Goal: Information Seeking & Learning: Learn about a topic

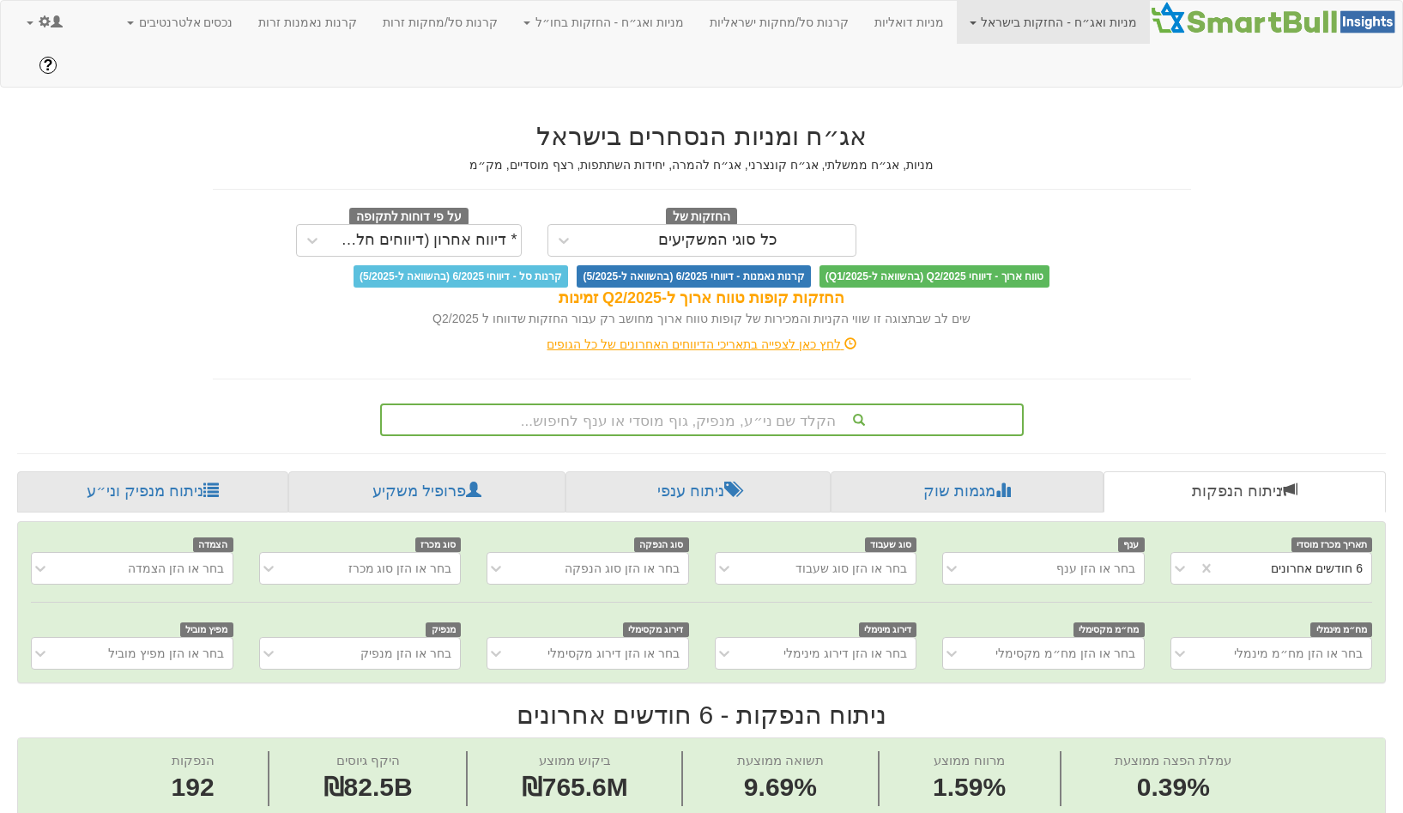
scroll to position [0, 3360]
click at [36, 22] on link at bounding box center [45, 22] width 62 height 43
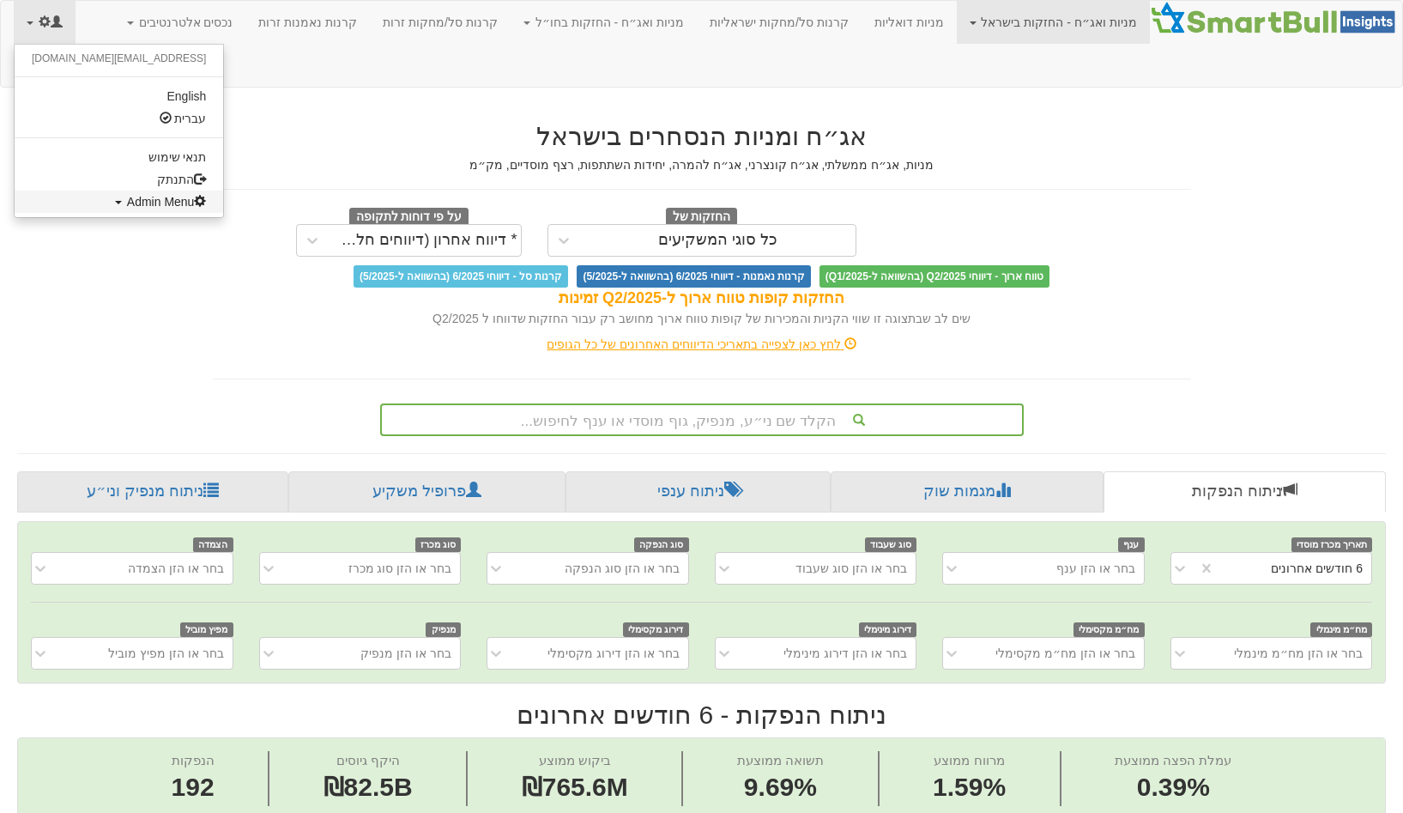
click at [127, 207] on span "Admin Menu" at bounding box center [167, 202] width 80 height 14
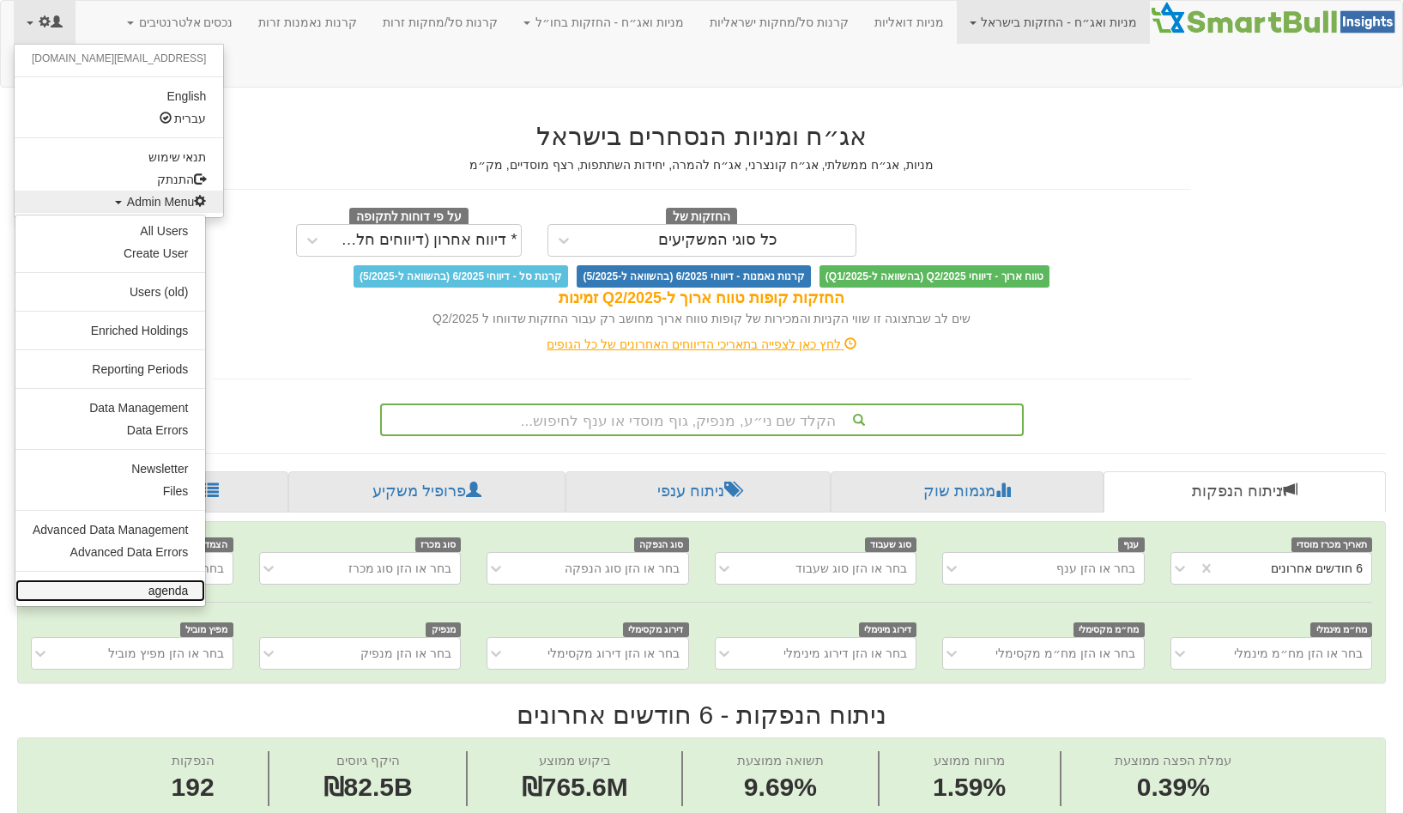
click at [169, 584] on link "agenda" at bounding box center [110, 590] width 190 height 22
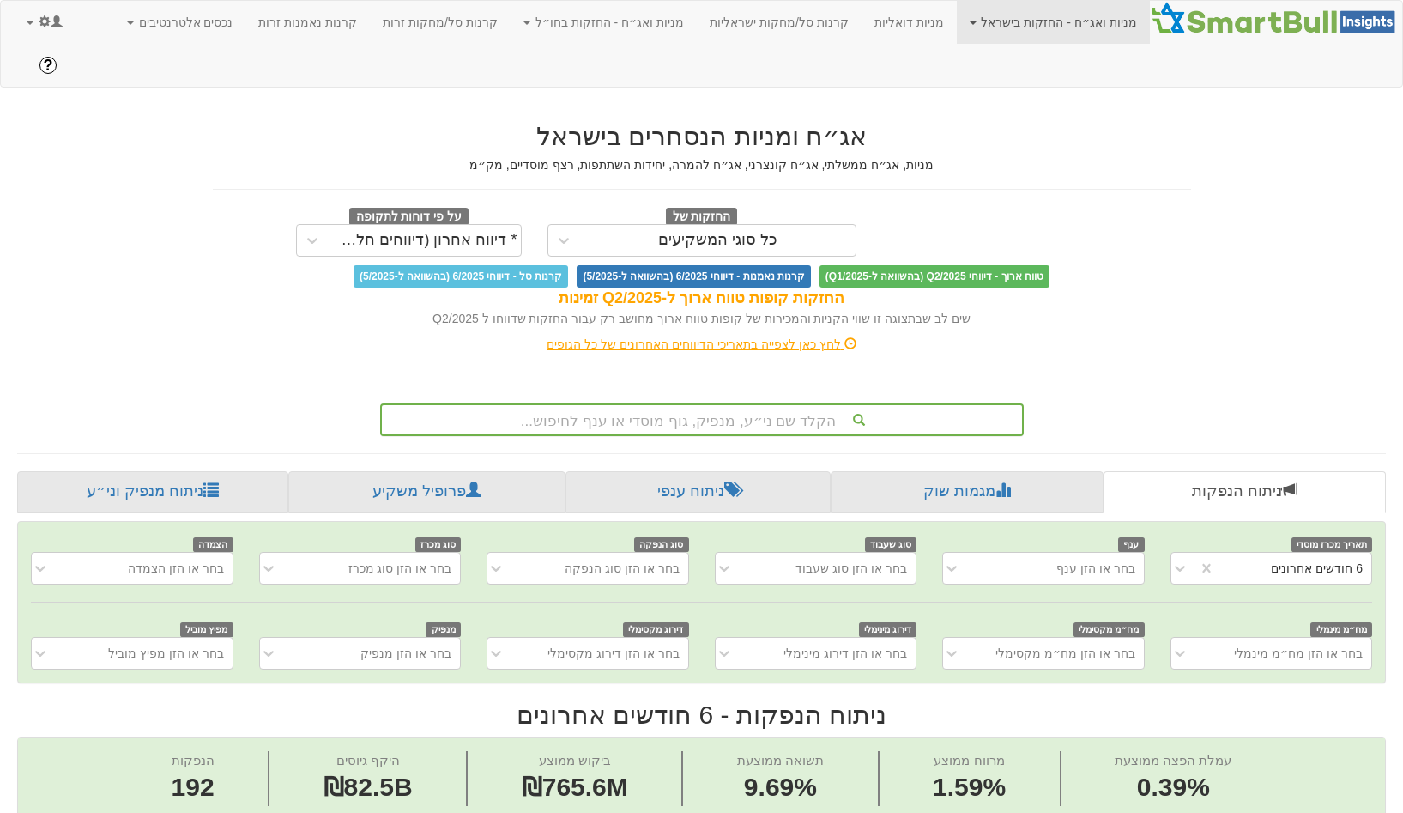
scroll to position [9, 0]
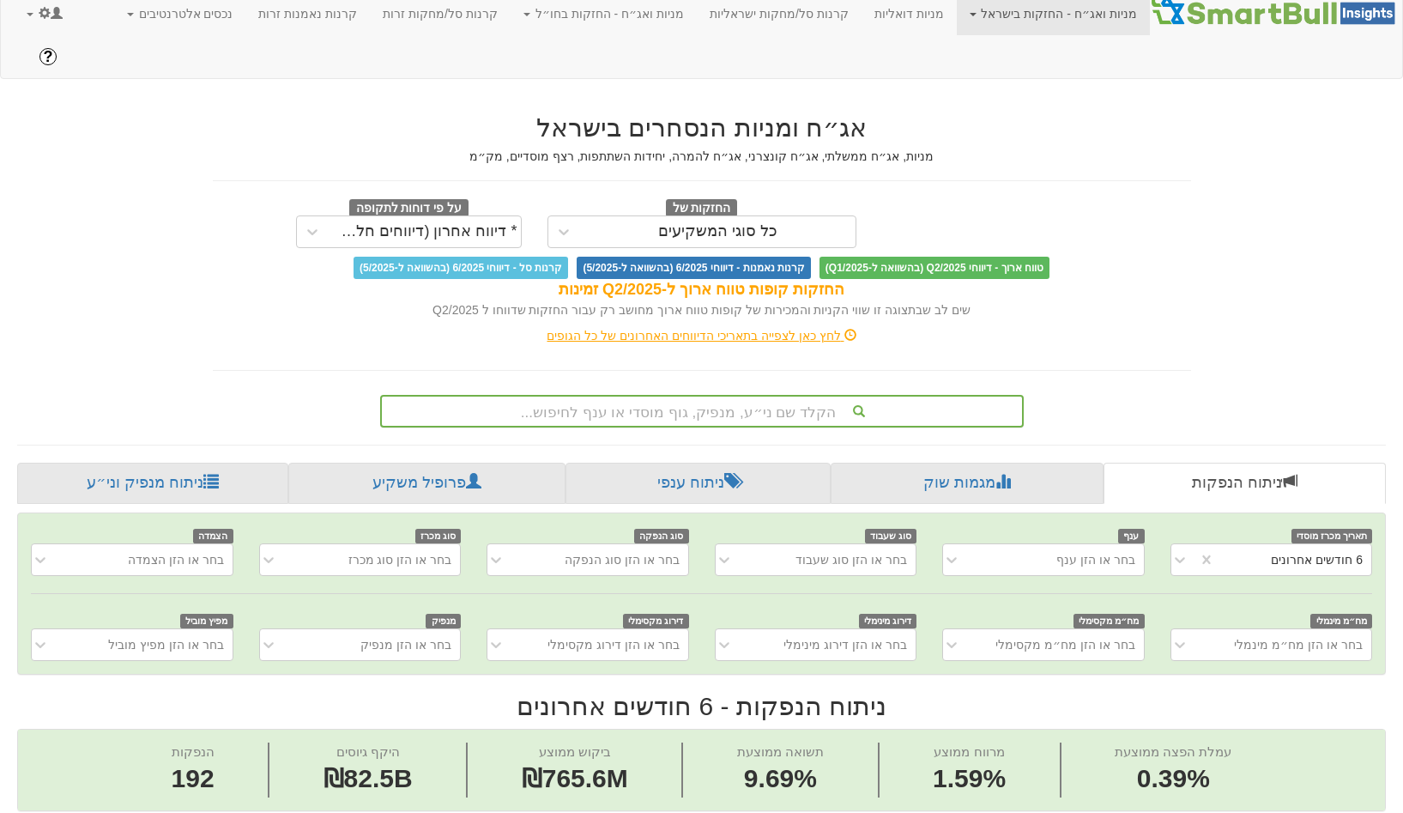
click at [711, 397] on div "הקלד שם ני״ע, מנפיק, גוף מוסדי או ענף לחיפוש..." at bounding box center [702, 411] width 640 height 29
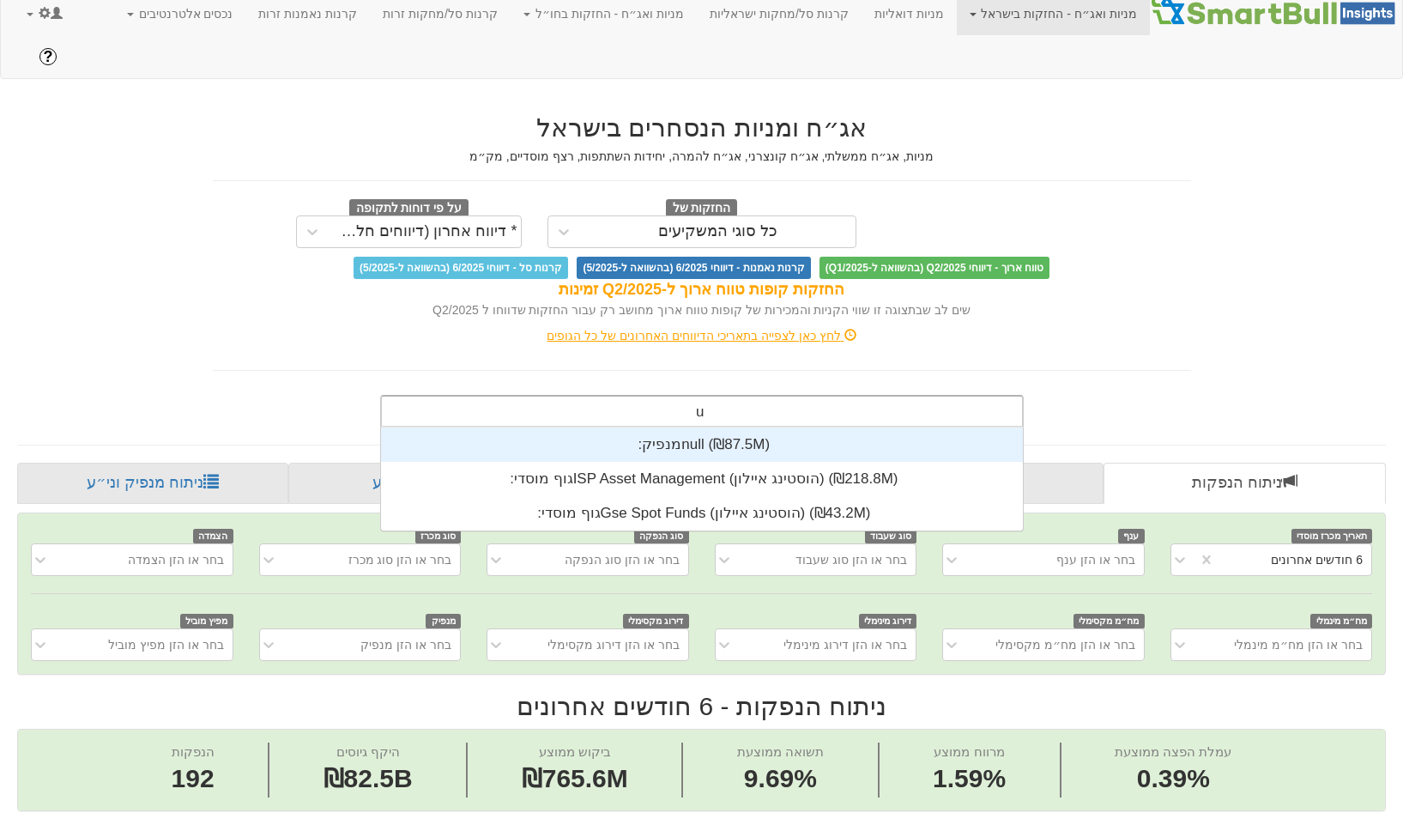
scroll to position [34, 0]
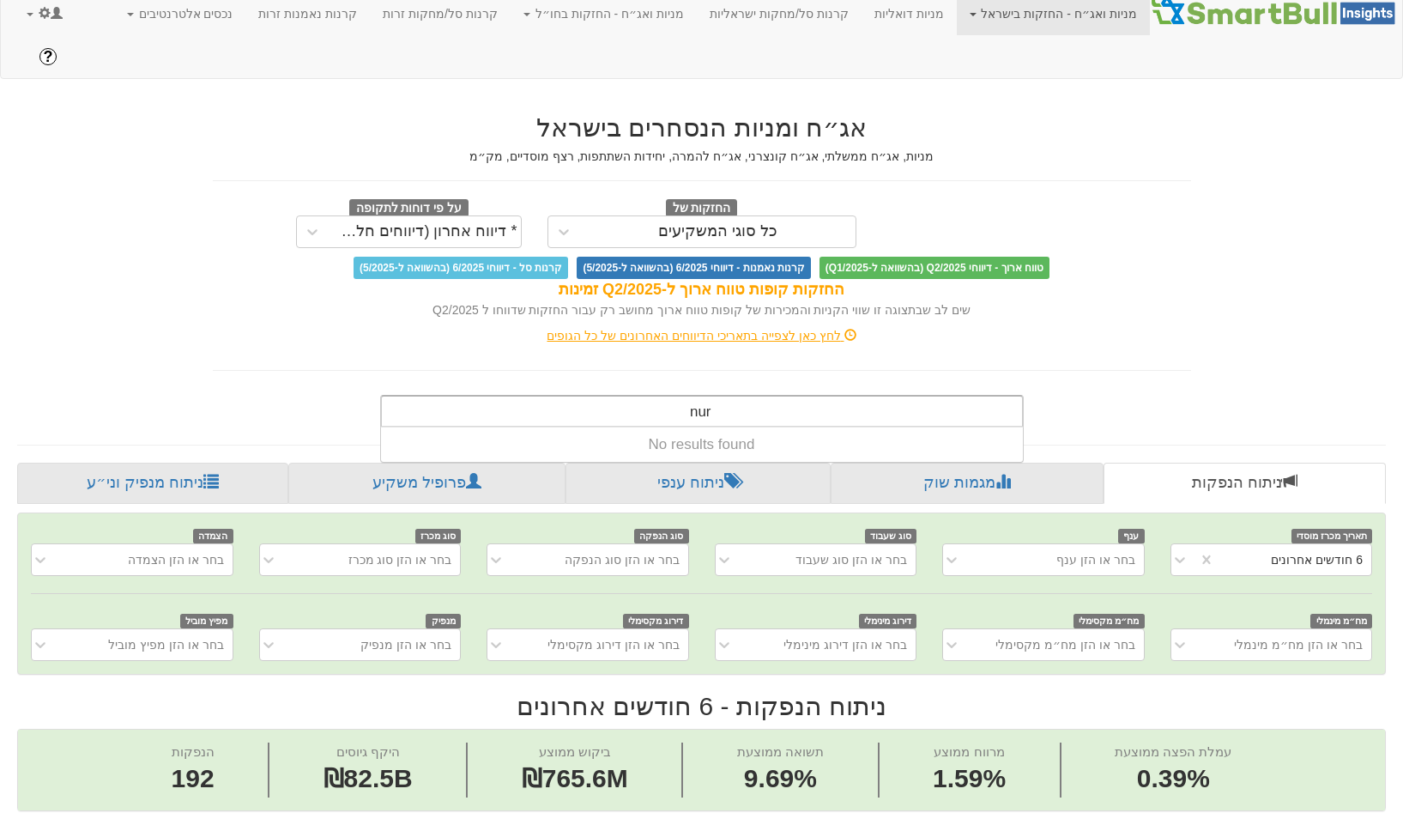
type input "ו"
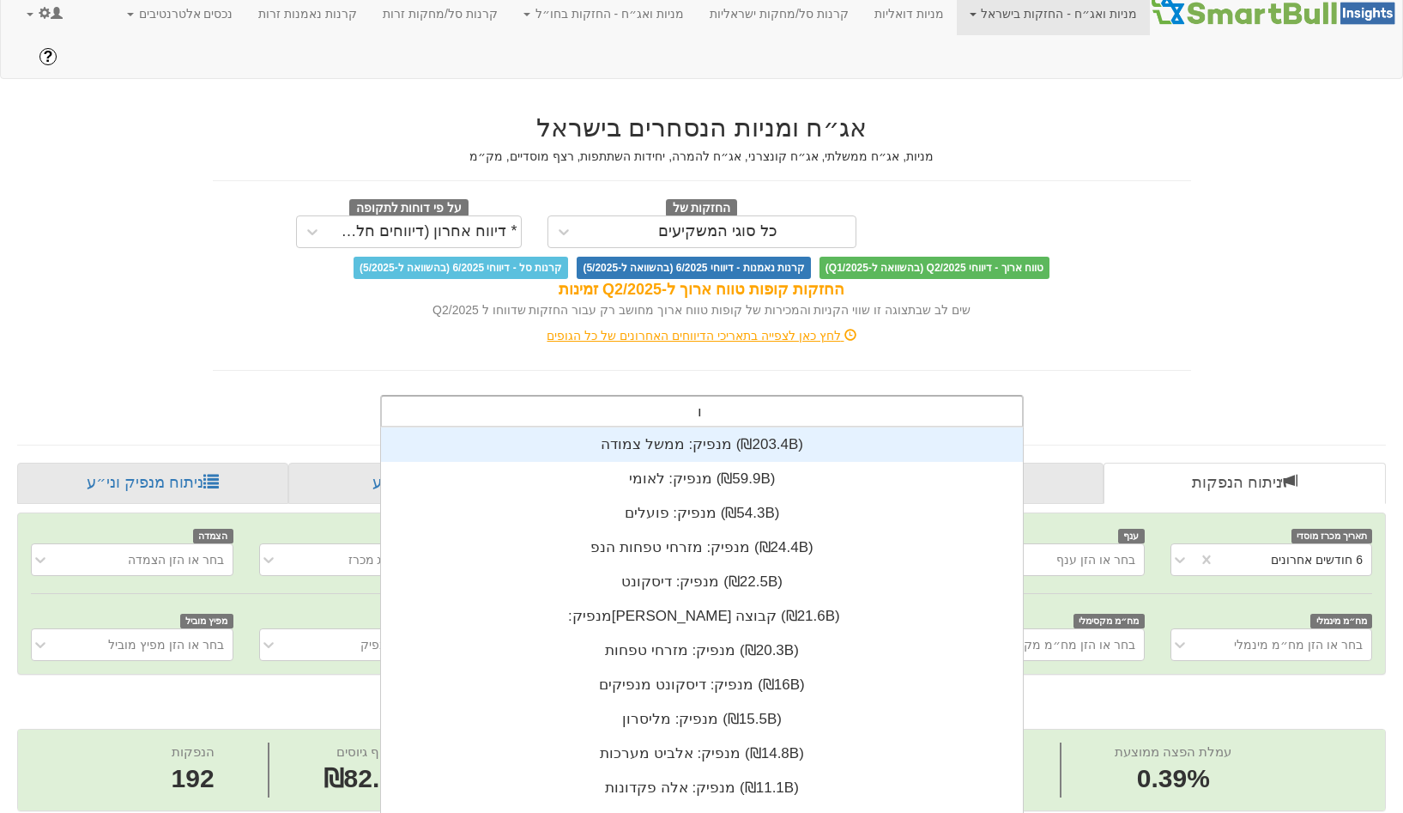
scroll to position [427, 0]
type input "מור"
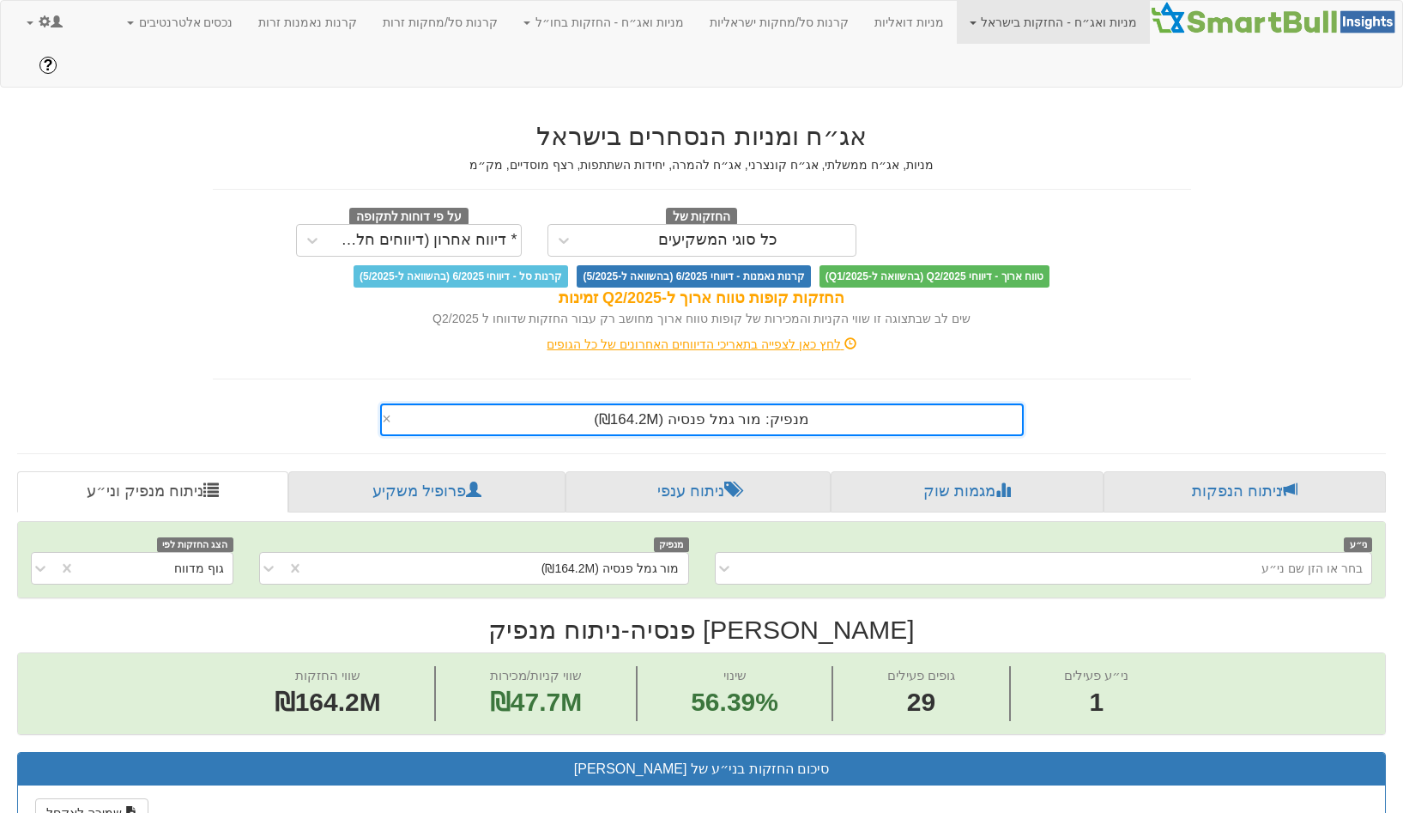
click at [795, 405] on div "מנפיק: ‏מור גמל פנסיה ‎(₪164.2M)‎" at bounding box center [702, 419] width 640 height 29
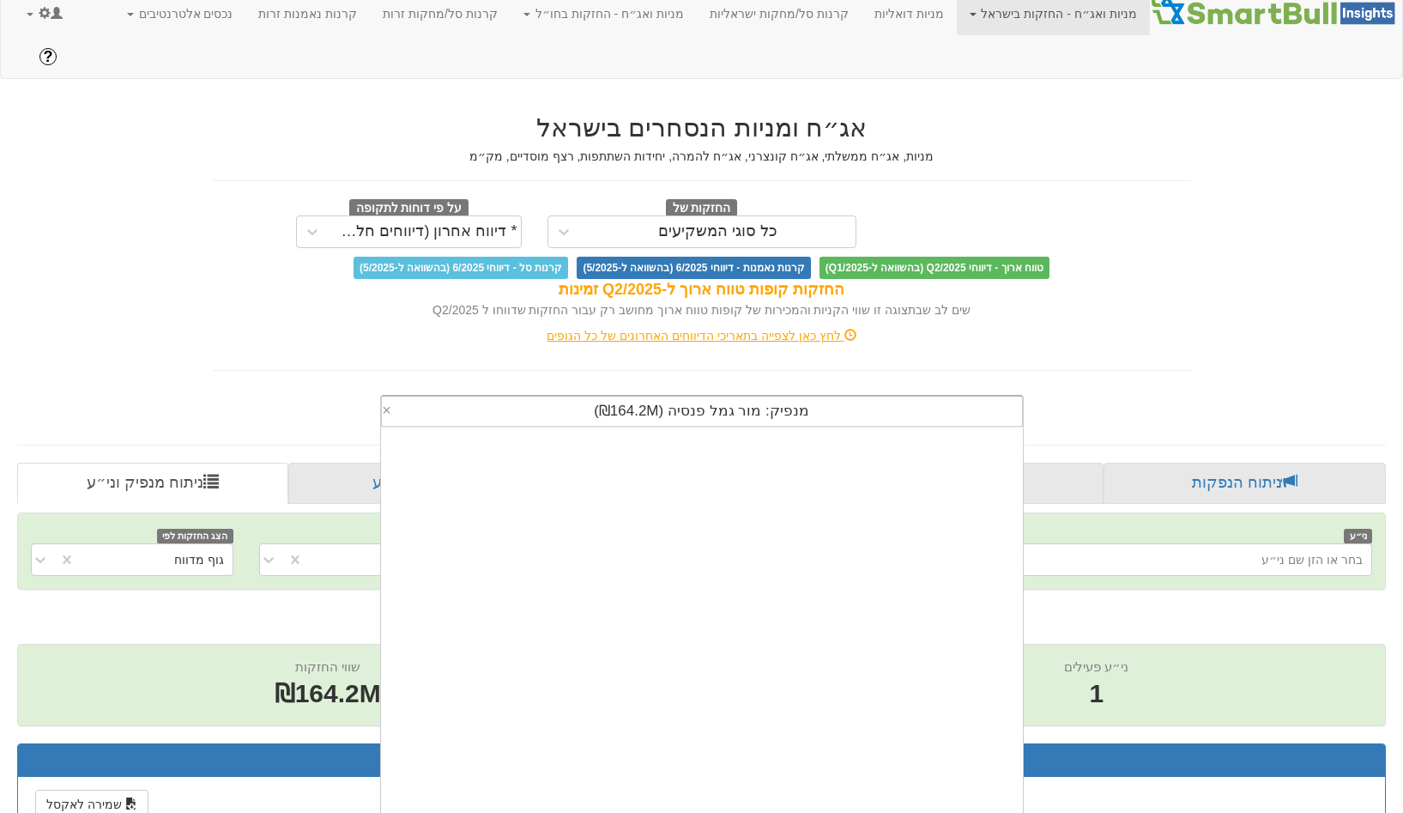
scroll to position [427, 0]
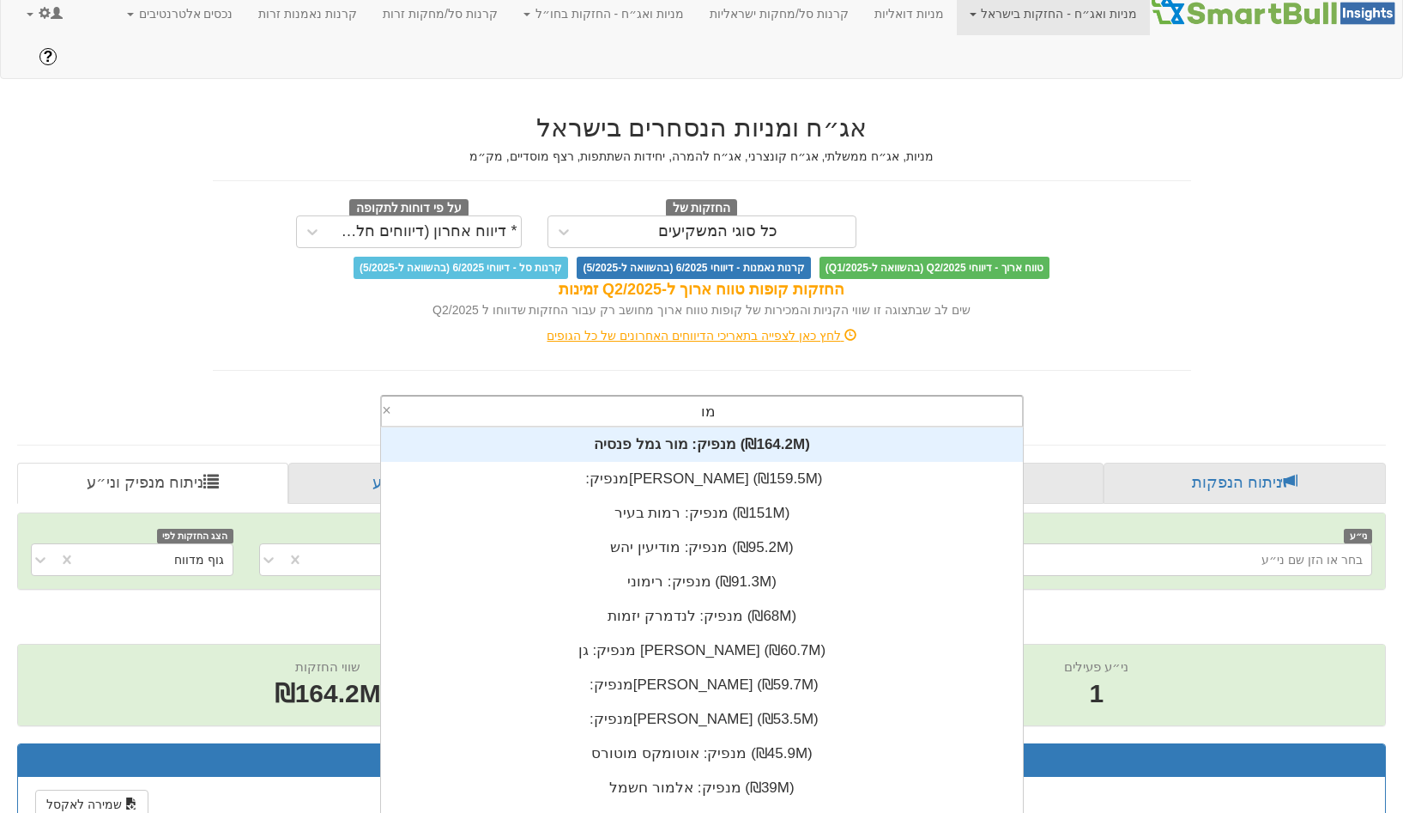
type input "מור"
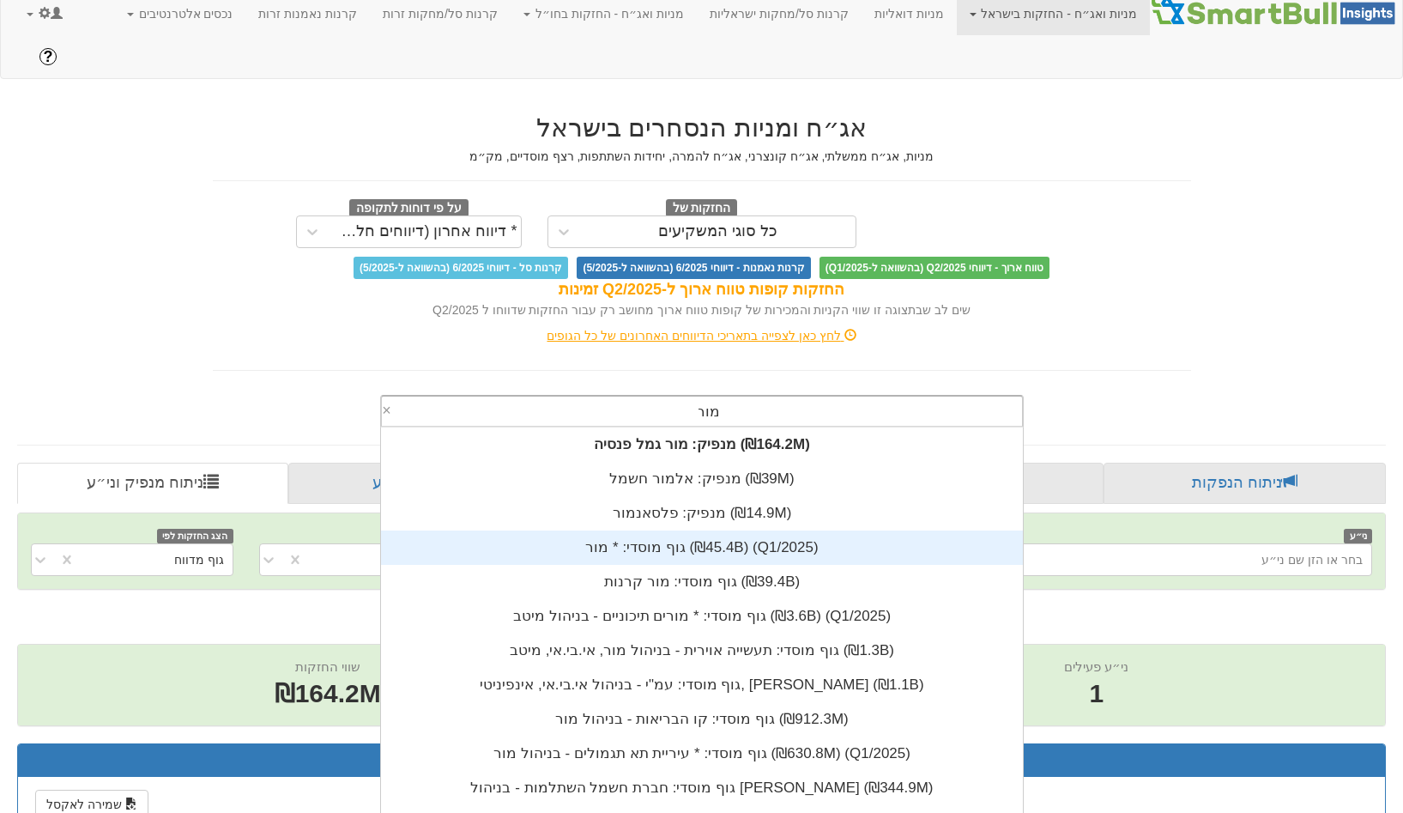
click at [724, 530] on div "גוף מוסדי: * ‏מור ‎(₪45.4B)‎ (Q1/2025)" at bounding box center [702, 547] width 642 height 34
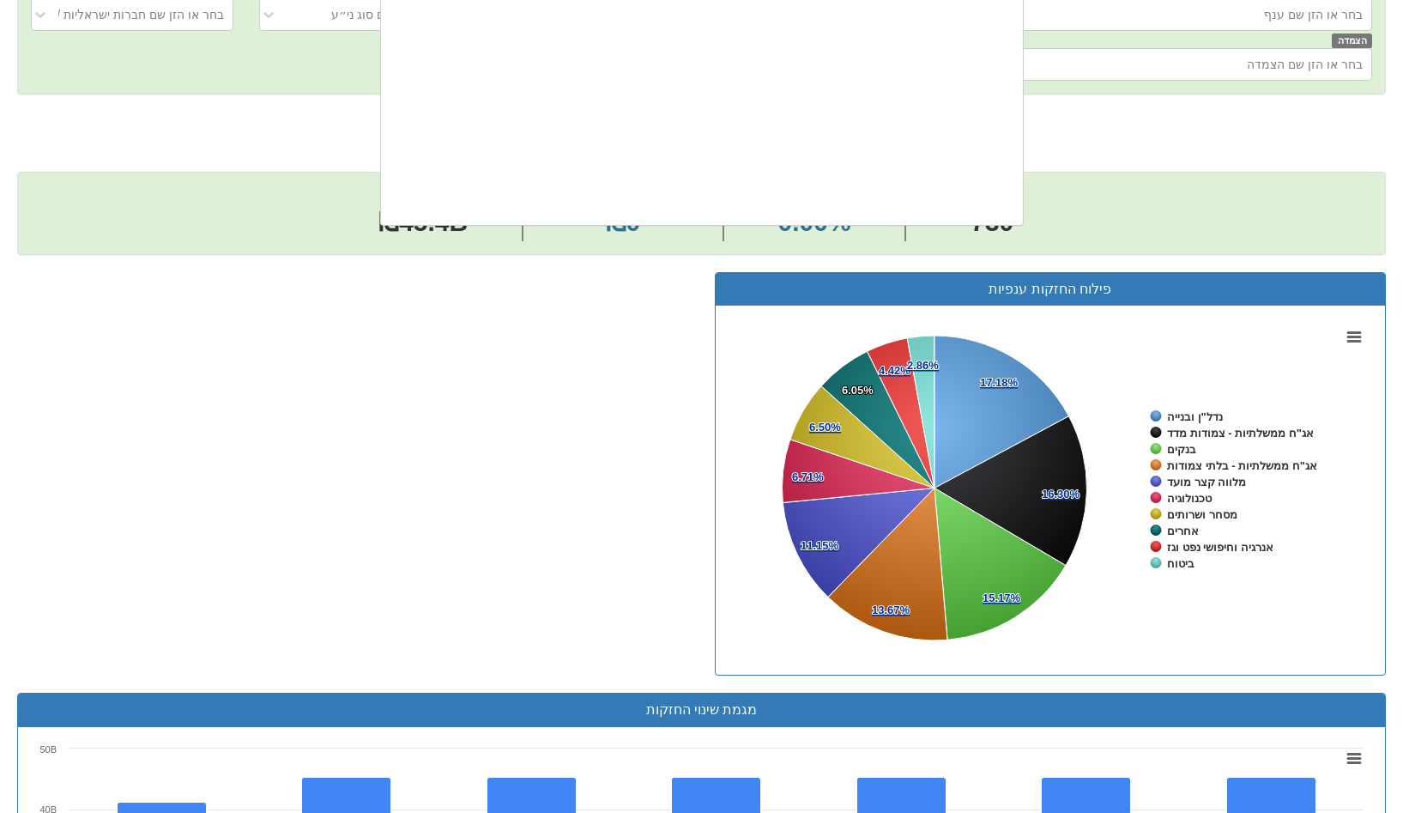
scroll to position [427, 0]
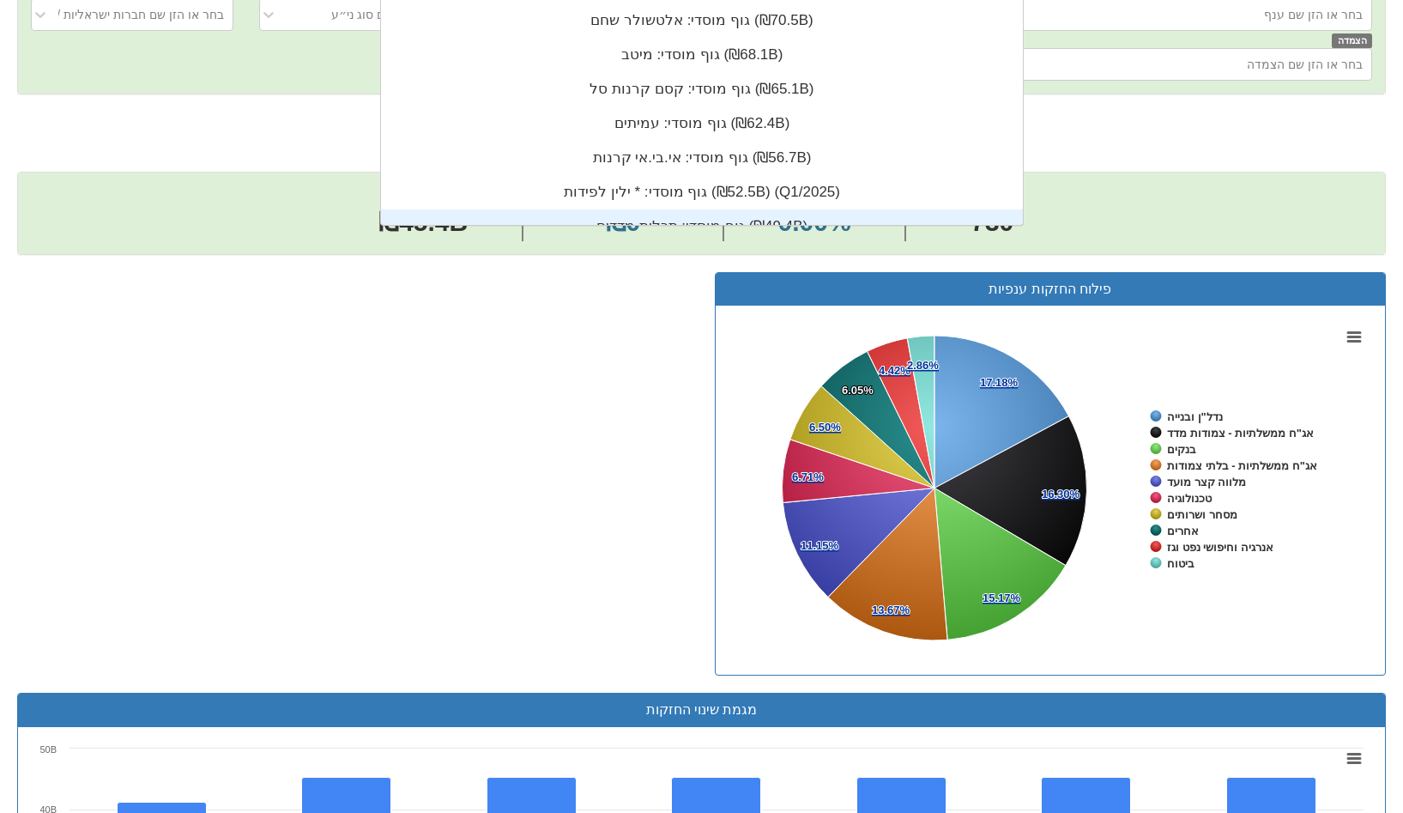
click at [450, 336] on div "פילוח החזקות ענפיות Created with Highcharts 8.2.2 Chart context menu 17.18% 17.…" at bounding box center [701, 482] width 1395 height 421
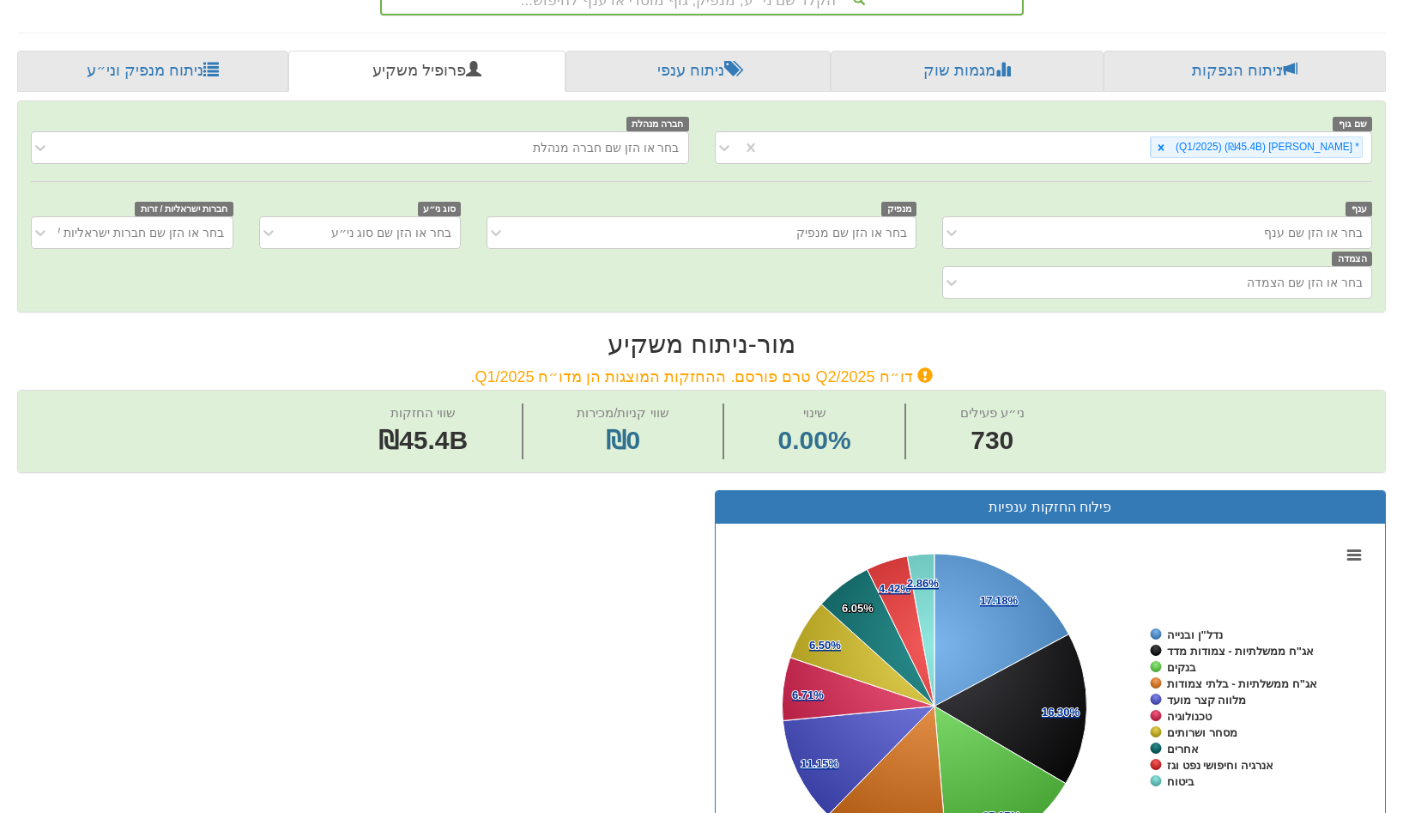
scroll to position [0, 0]
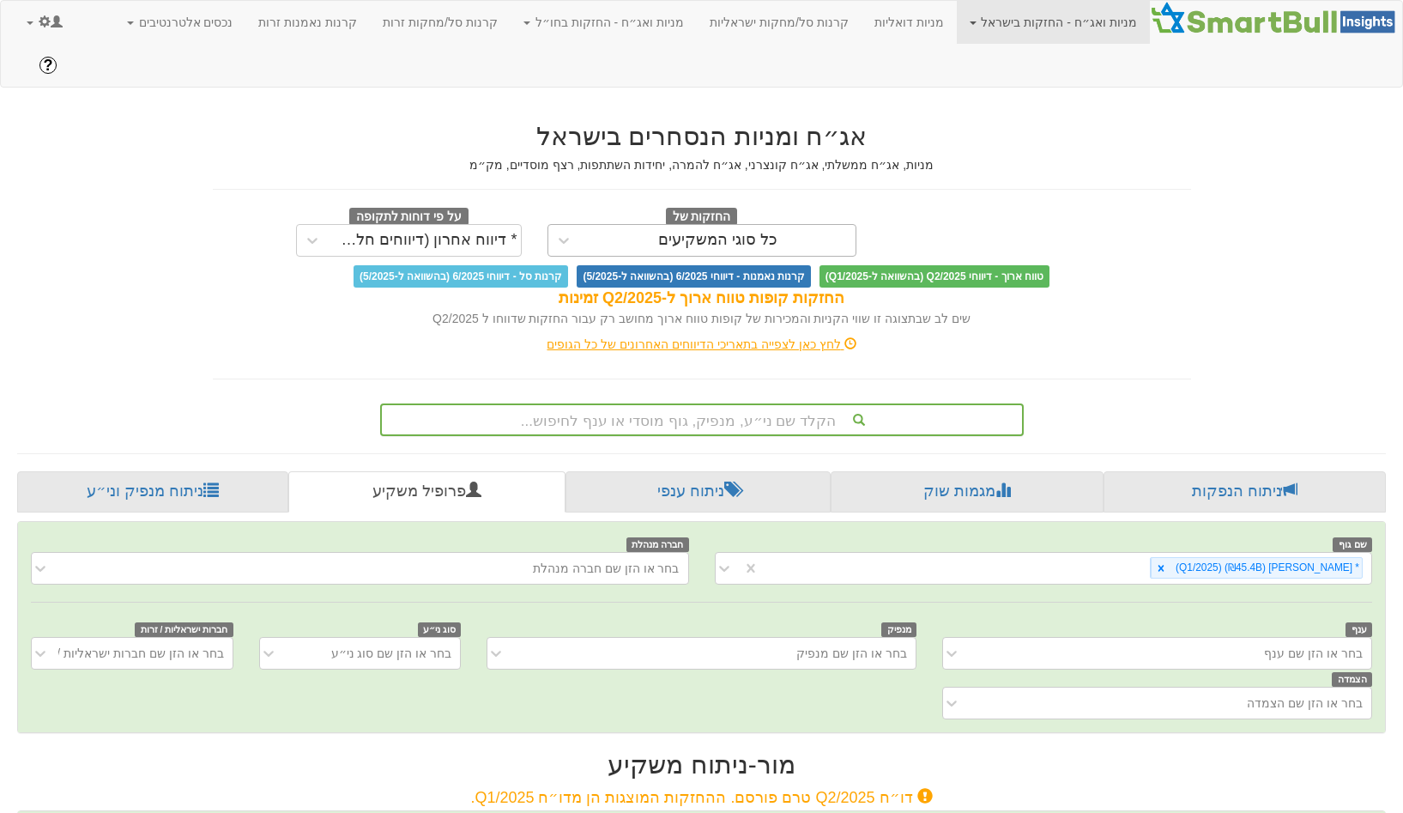
click at [707, 232] on div "כל סוגי המשקיעים" at bounding box center [717, 240] width 119 height 17
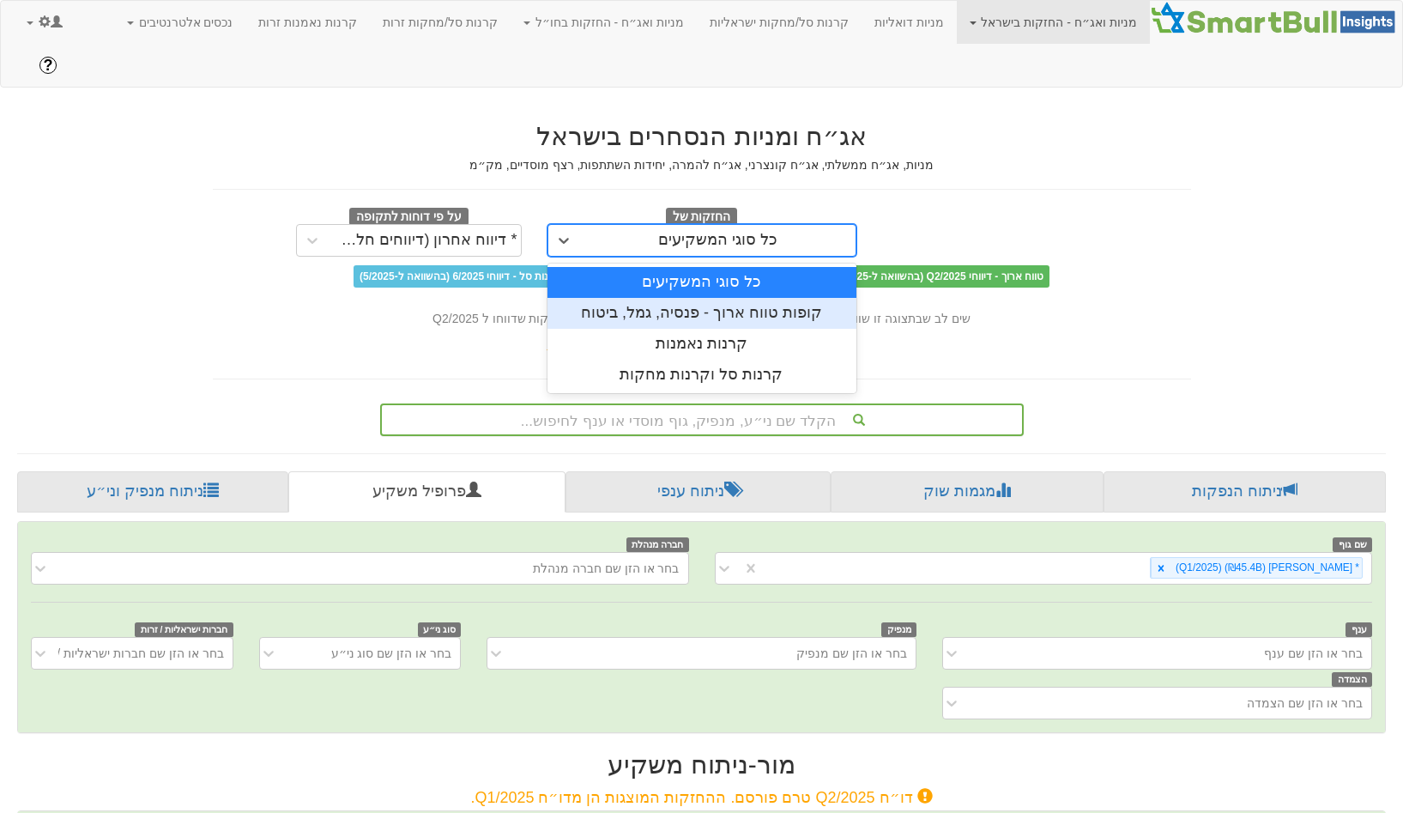
click at [688, 298] on div "קופות טווח ארוך - פנסיה, גמל, ביטוח" at bounding box center [702, 313] width 309 height 31
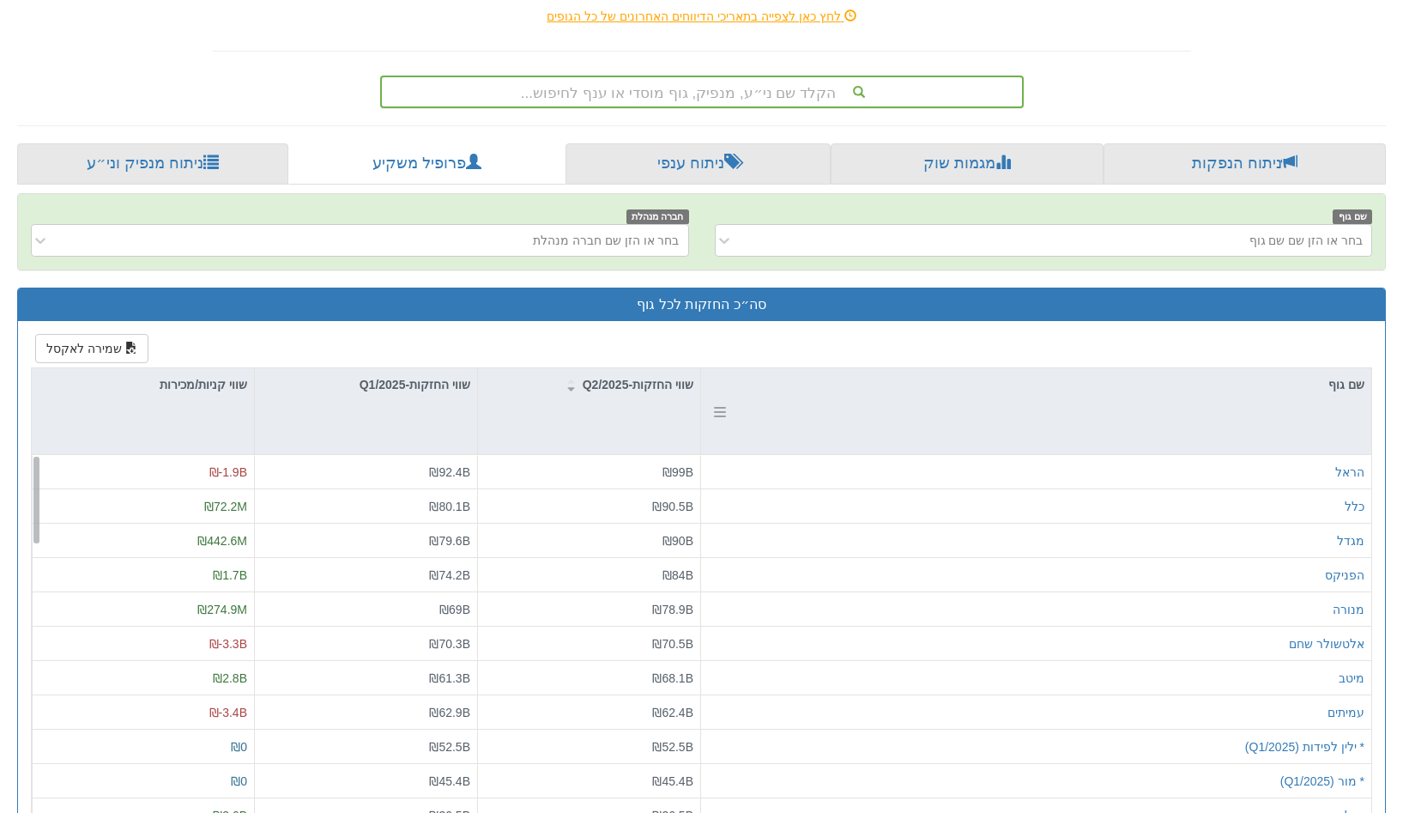
click at [1274, 387] on div "שם גוף" at bounding box center [1036, 411] width 670 height 86
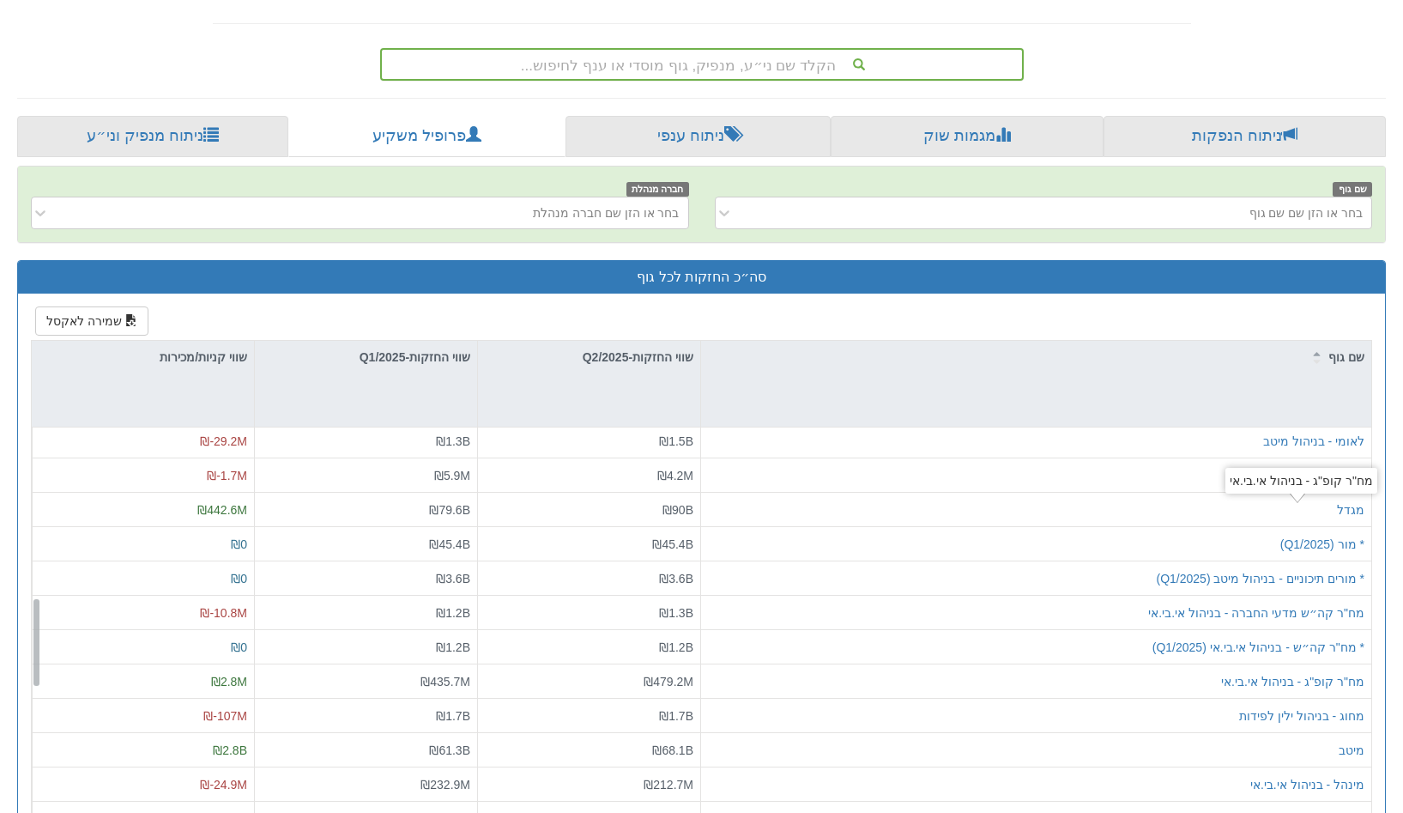
scroll to position [802, 0]
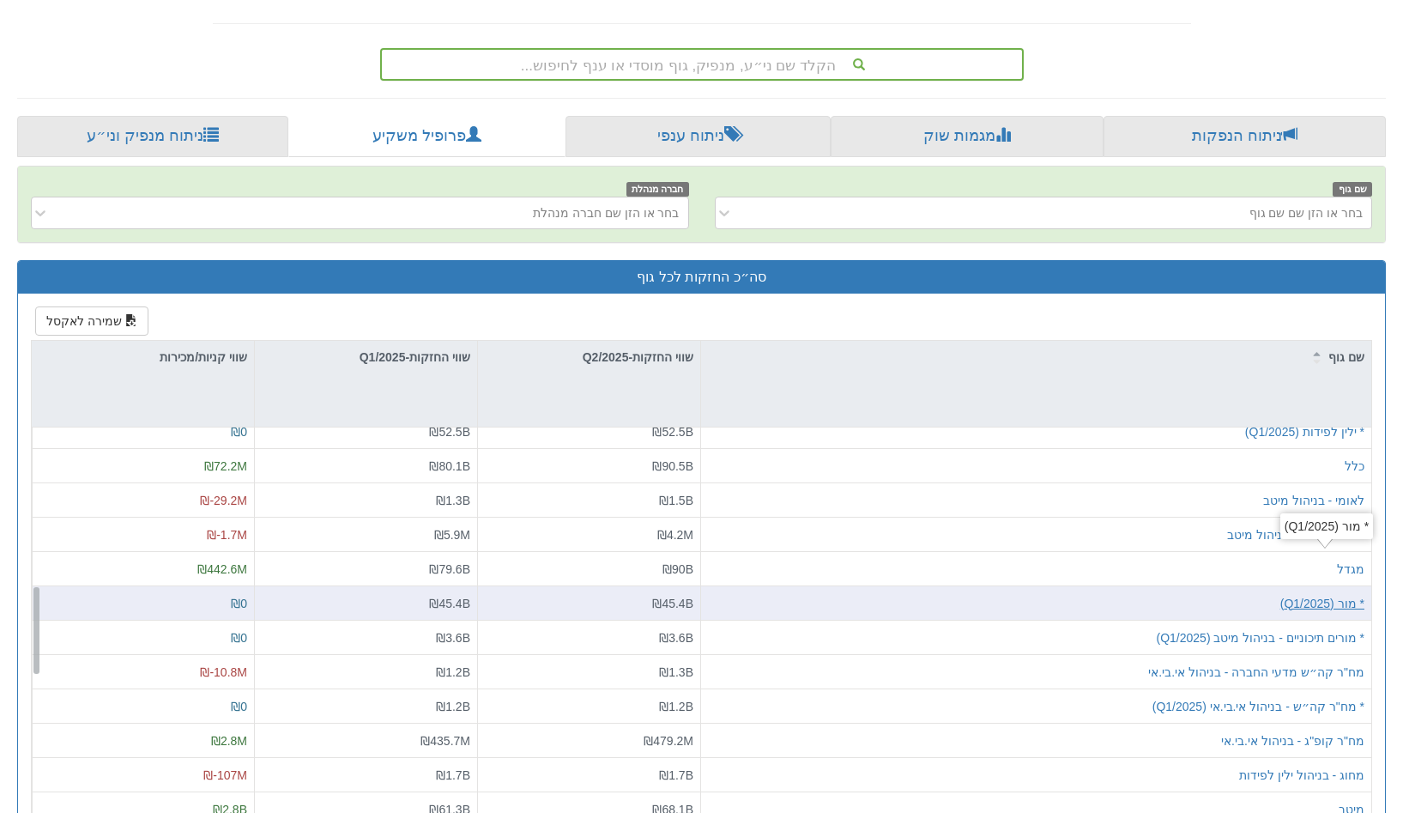
click at [1345, 595] on div "* מור (Q1/2025)" at bounding box center [1323, 603] width 84 height 17
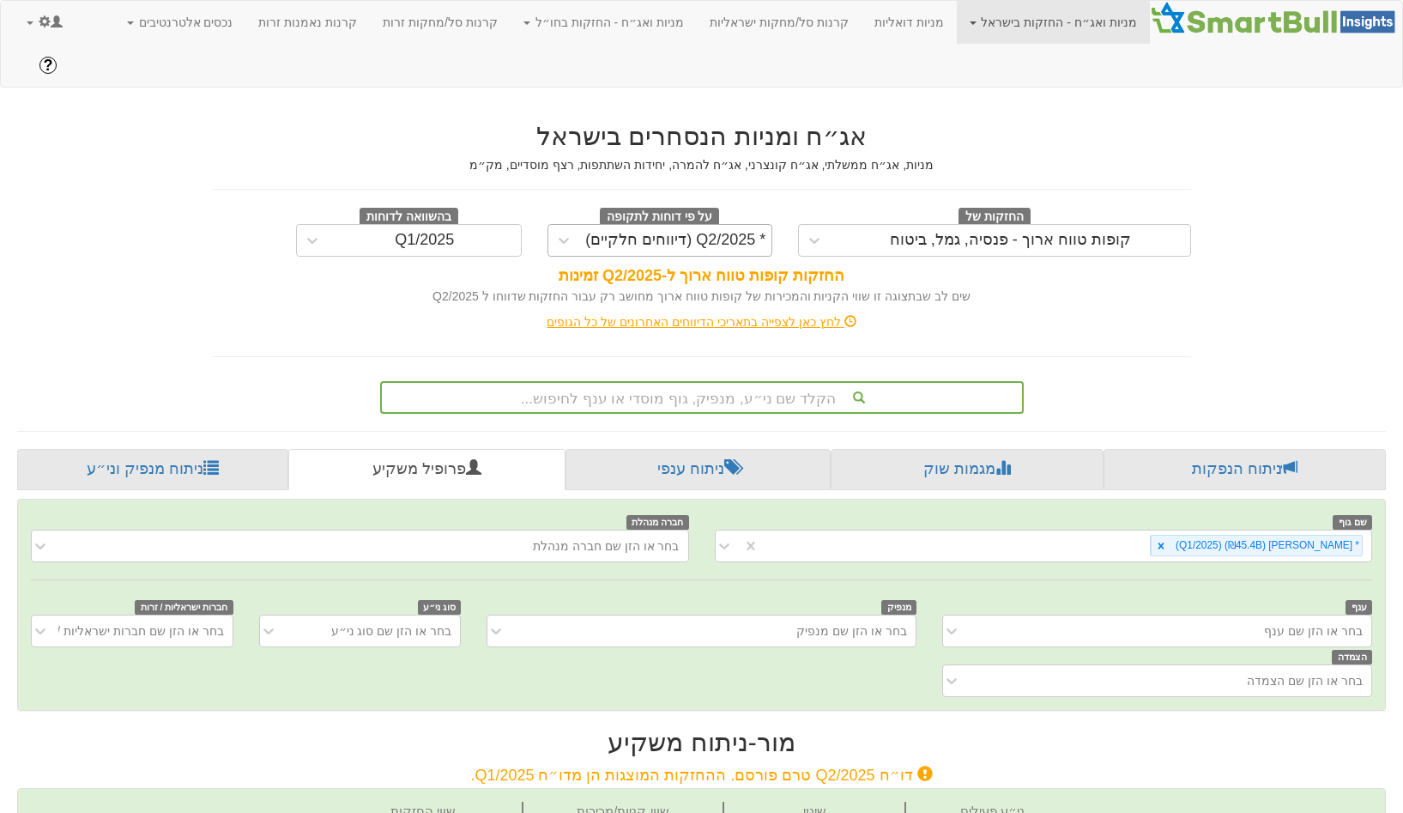
click at [607, 227] on div "* Q2/2025 (דיווחים חלקיים)" at bounding box center [676, 240] width 192 height 27
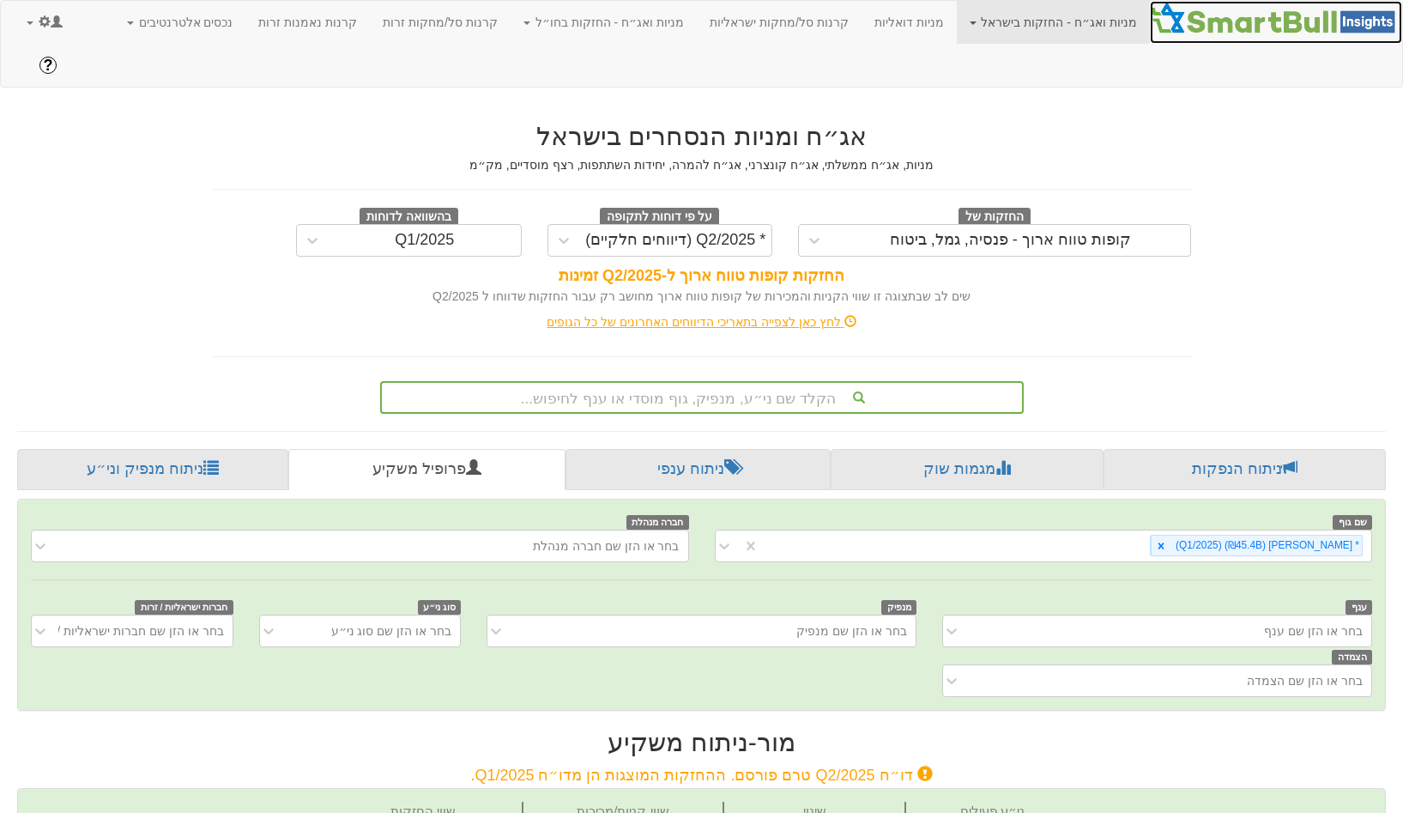
click at [1188, 29] on img at bounding box center [1276, 18] width 252 height 34
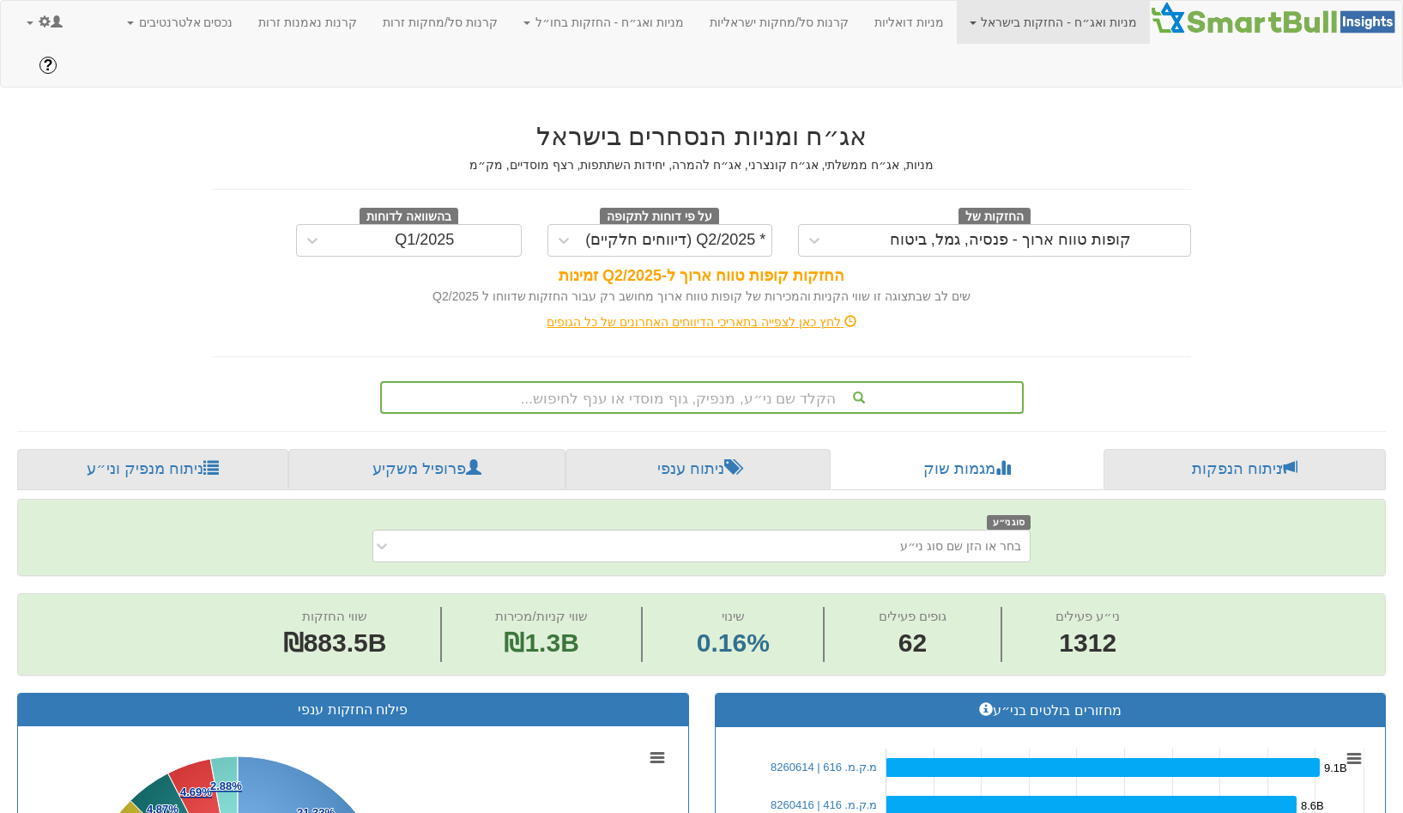
click at [794, 207] on div "החזקות של קופות טווח ארוך - פנסיה, גמל, ביטוח" at bounding box center [994, 232] width 419 height 50
click at [753, 232] on div "* Q2/2025 (דיווחים חלקיים)" at bounding box center [675, 240] width 180 height 17
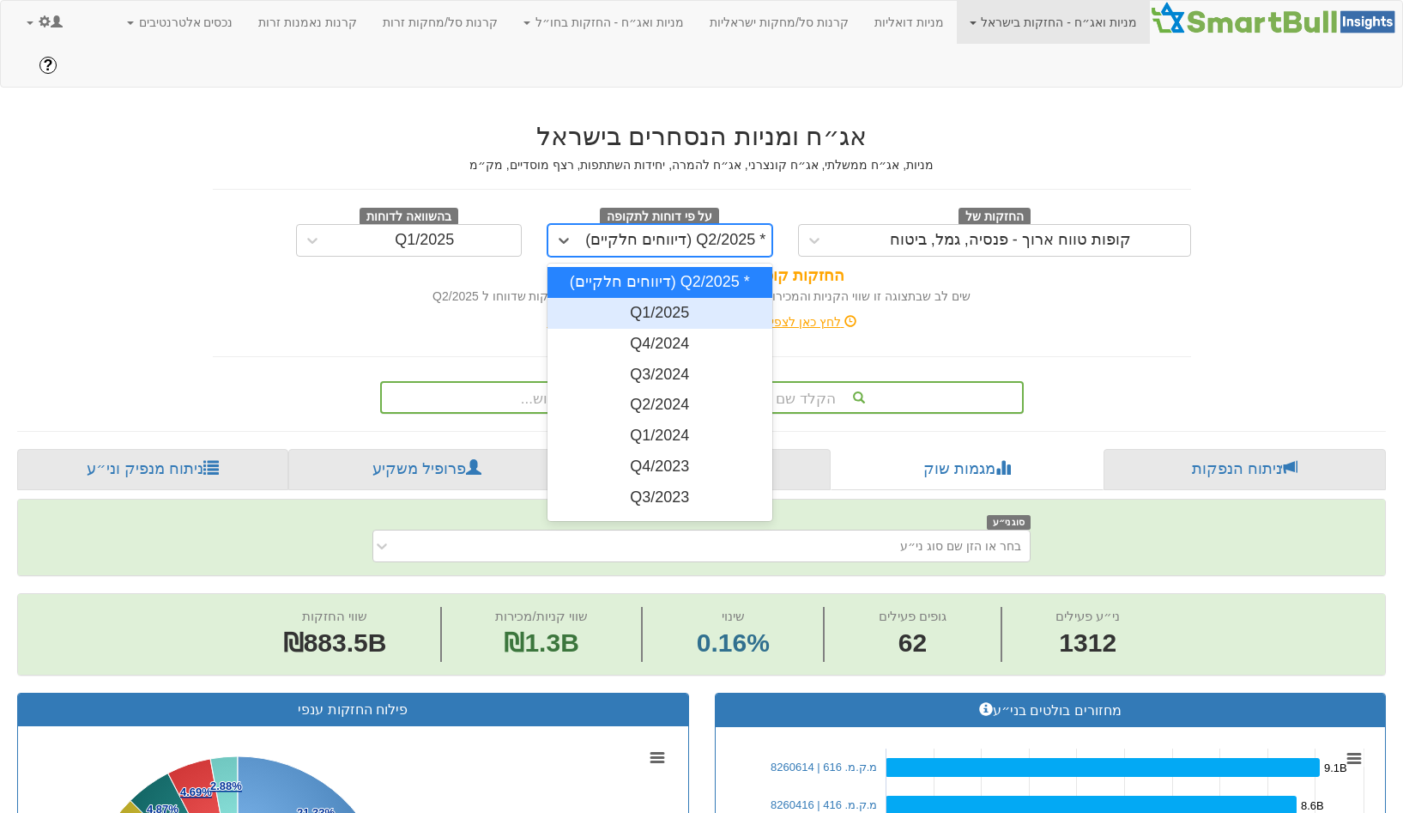
click at [730, 298] on div "Q1/2025" at bounding box center [661, 313] width 226 height 31
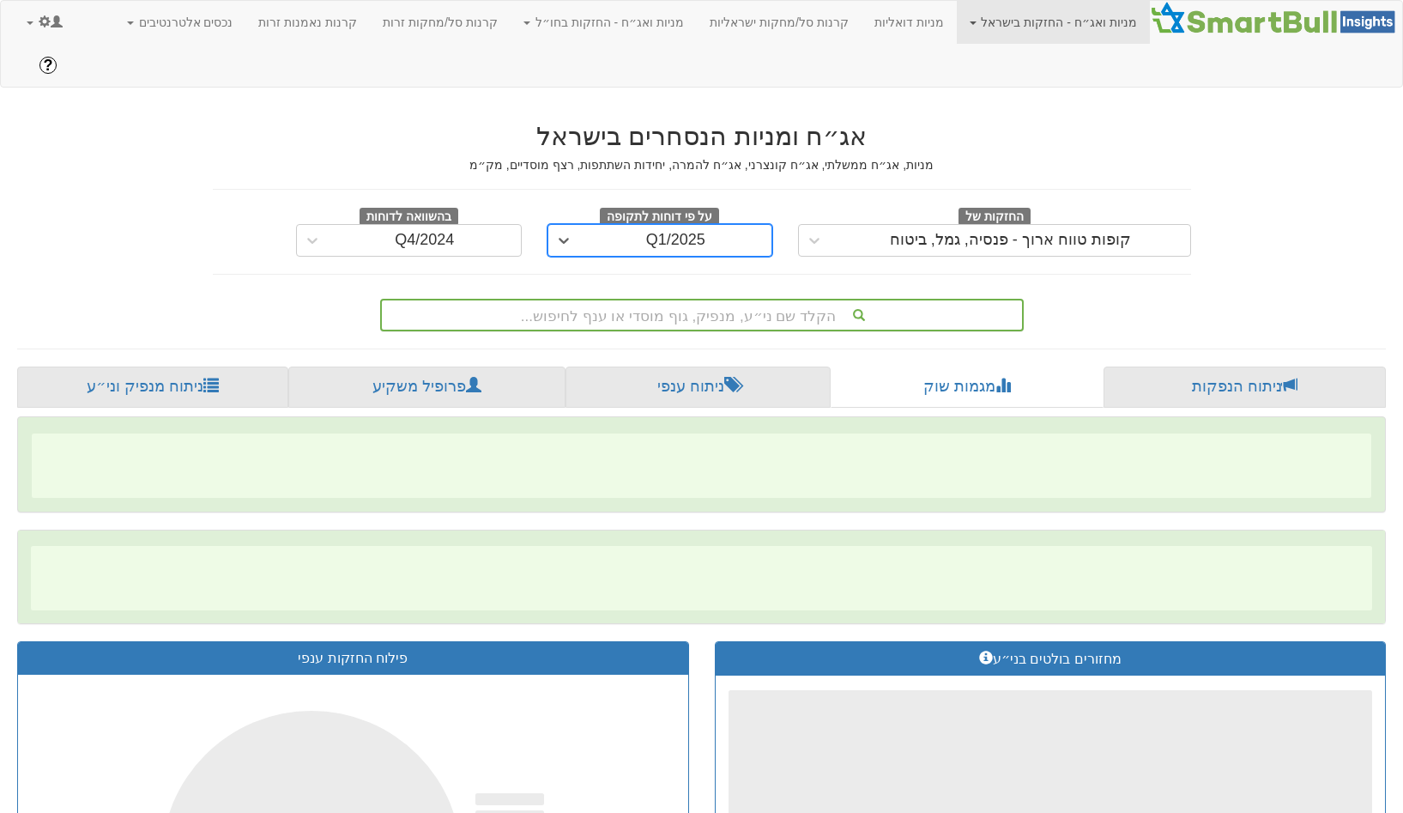
click at [732, 300] on div "הקלד שם ני״ע, מנפיק, גוף מוסדי או ענף לחיפוש..." at bounding box center [702, 314] width 640 height 29
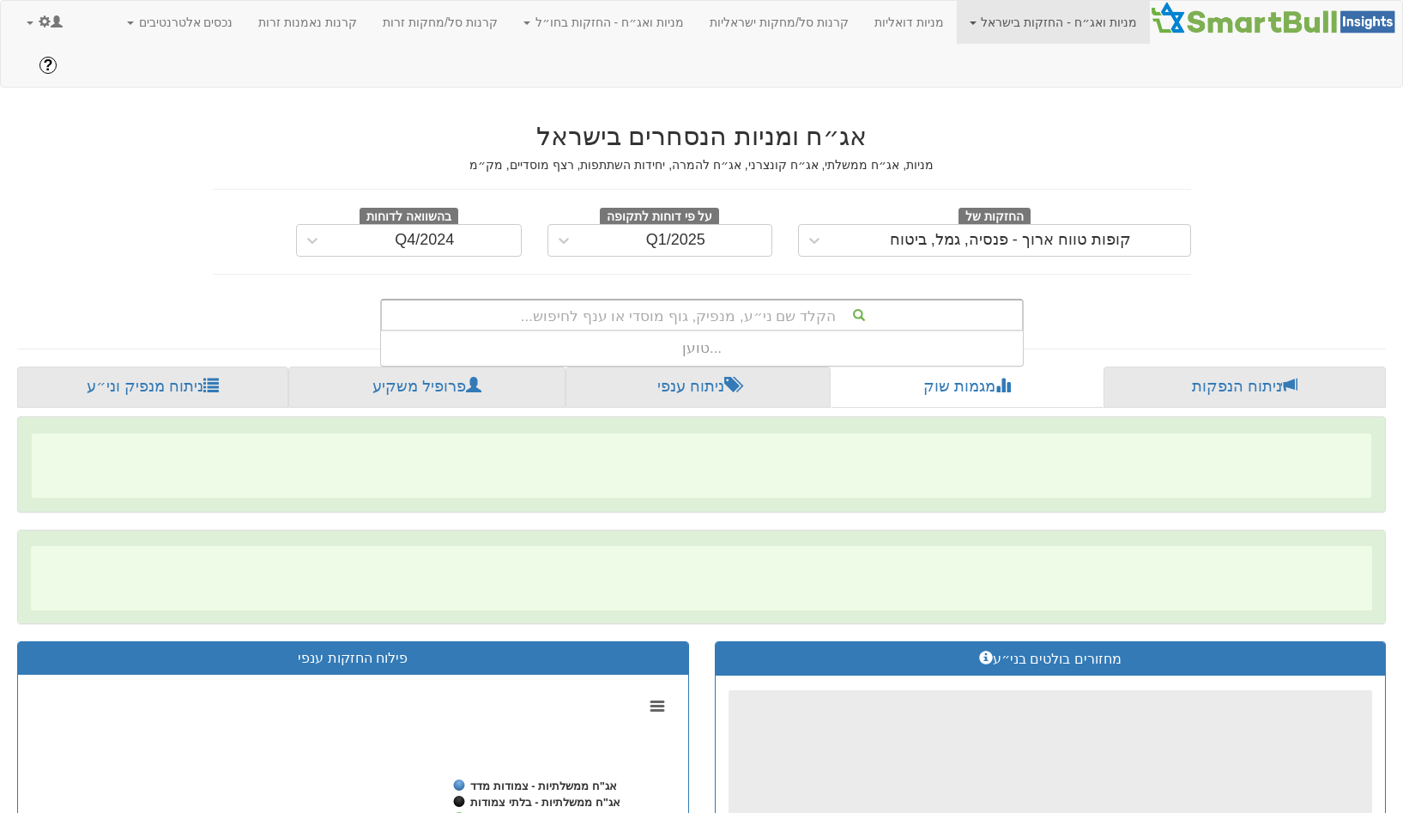
scroll to position [34, 0]
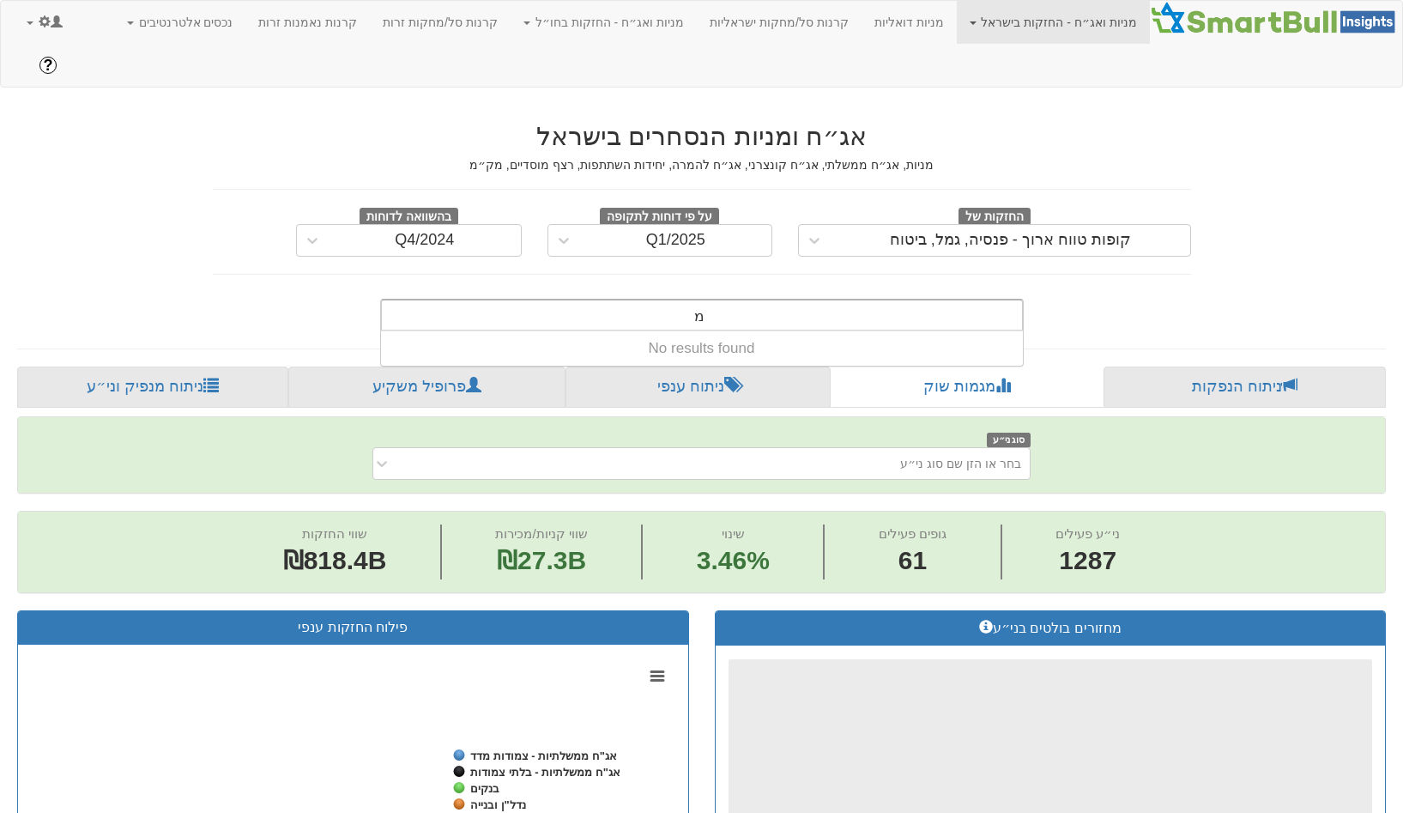
type input "מור"
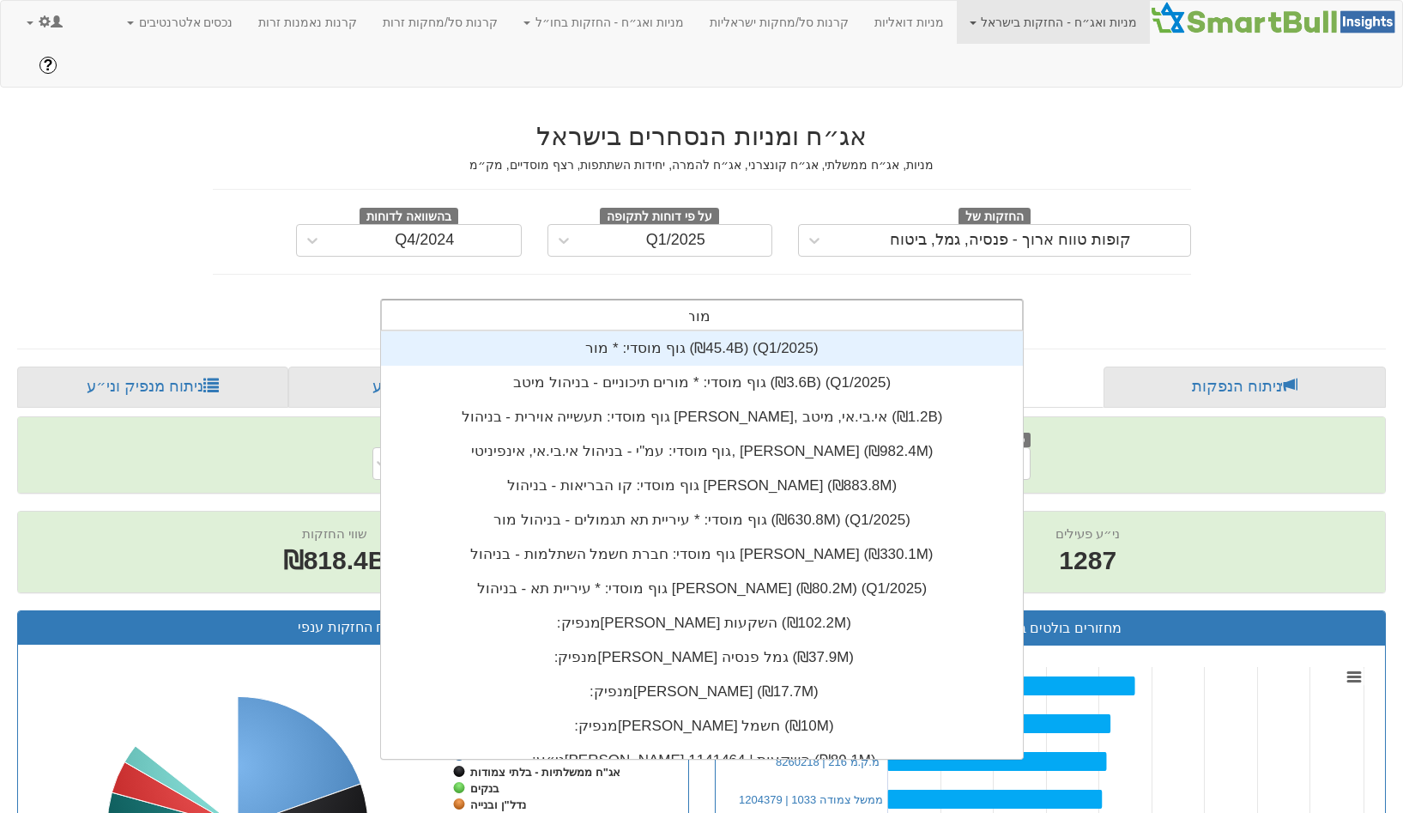
scroll to position [427, 0]
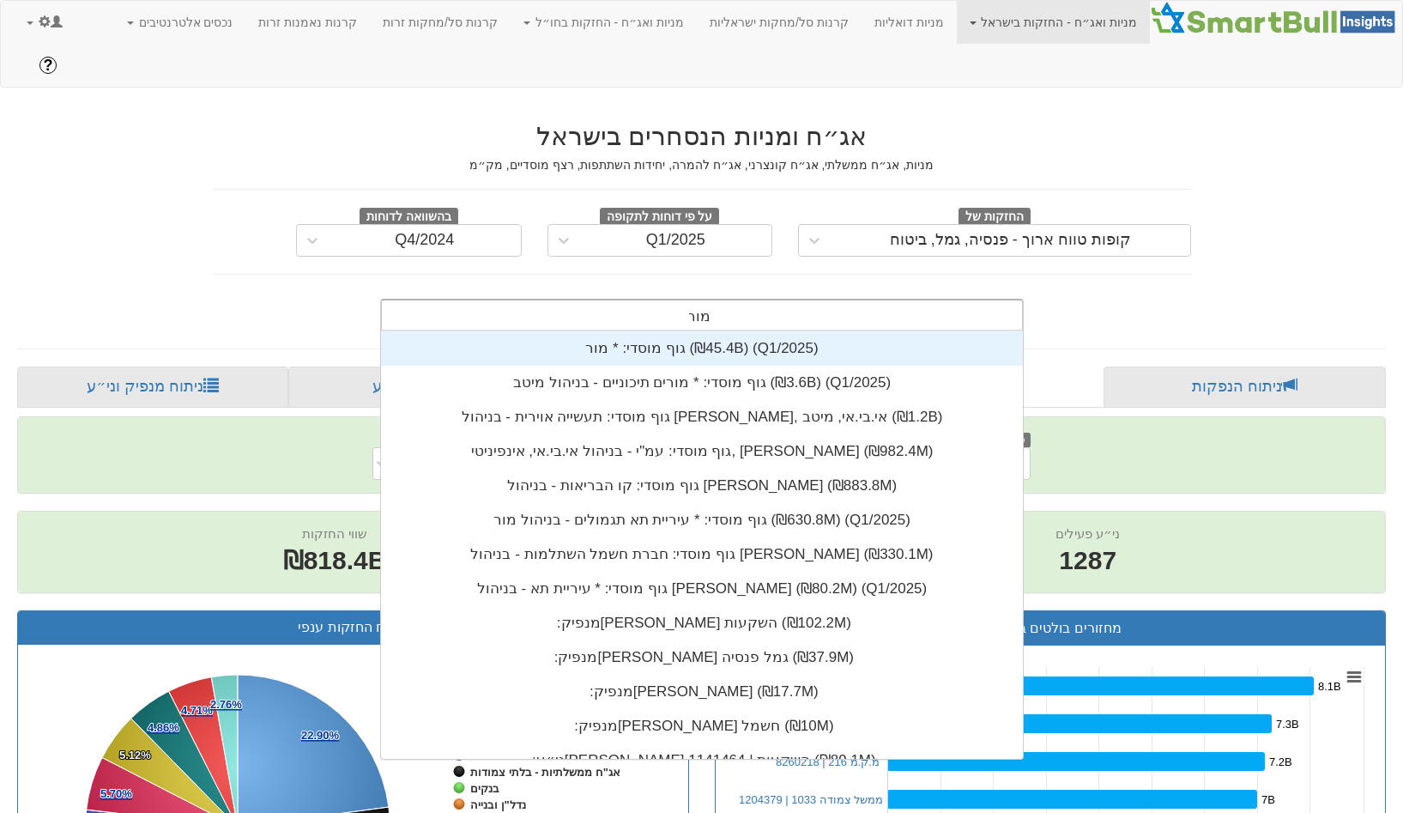
click at [763, 331] on div "גוף מוסדי: * ‏מור ‎(₪45.4B)‎ (Q1/2025)" at bounding box center [702, 348] width 642 height 34
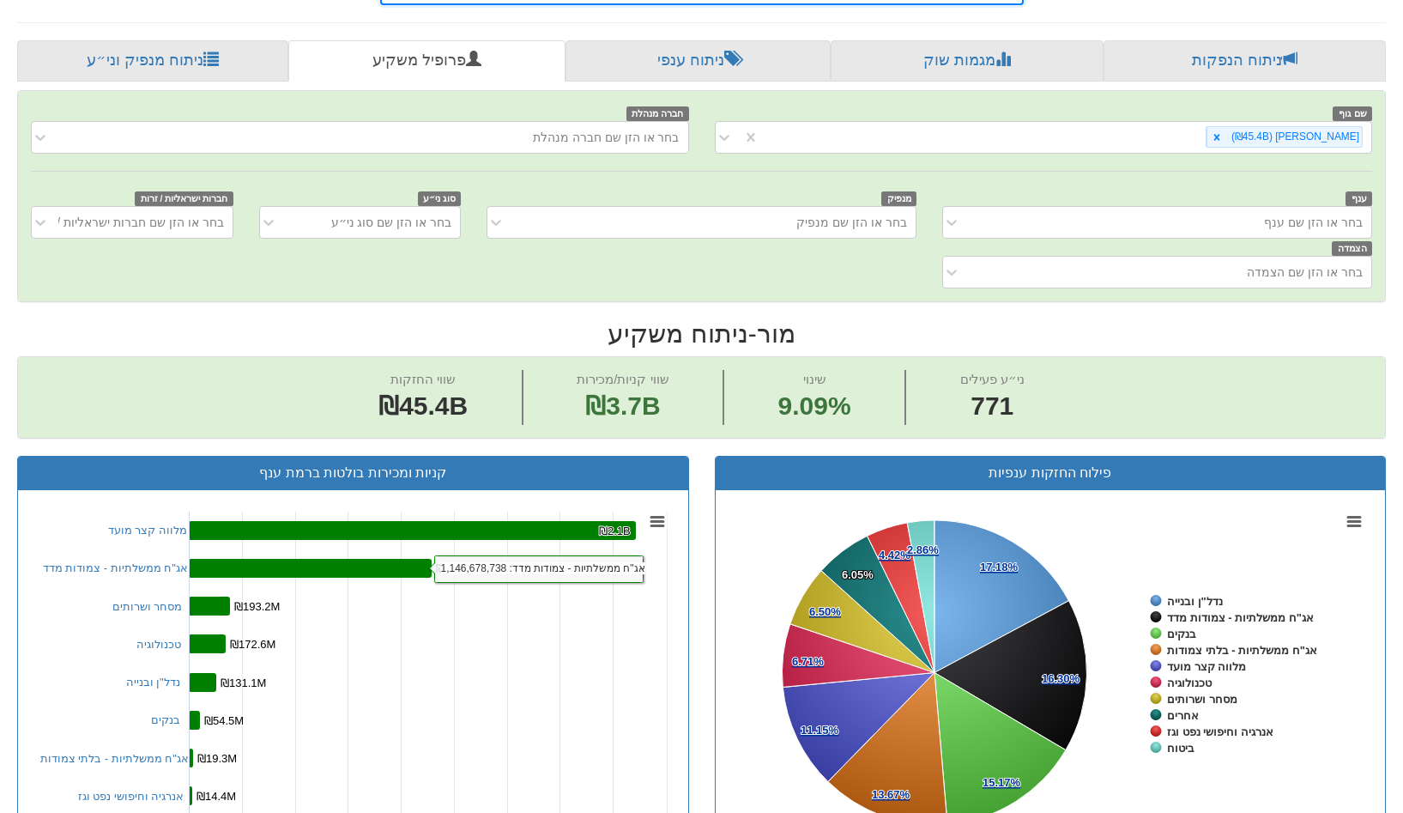
scroll to position [346, 0]
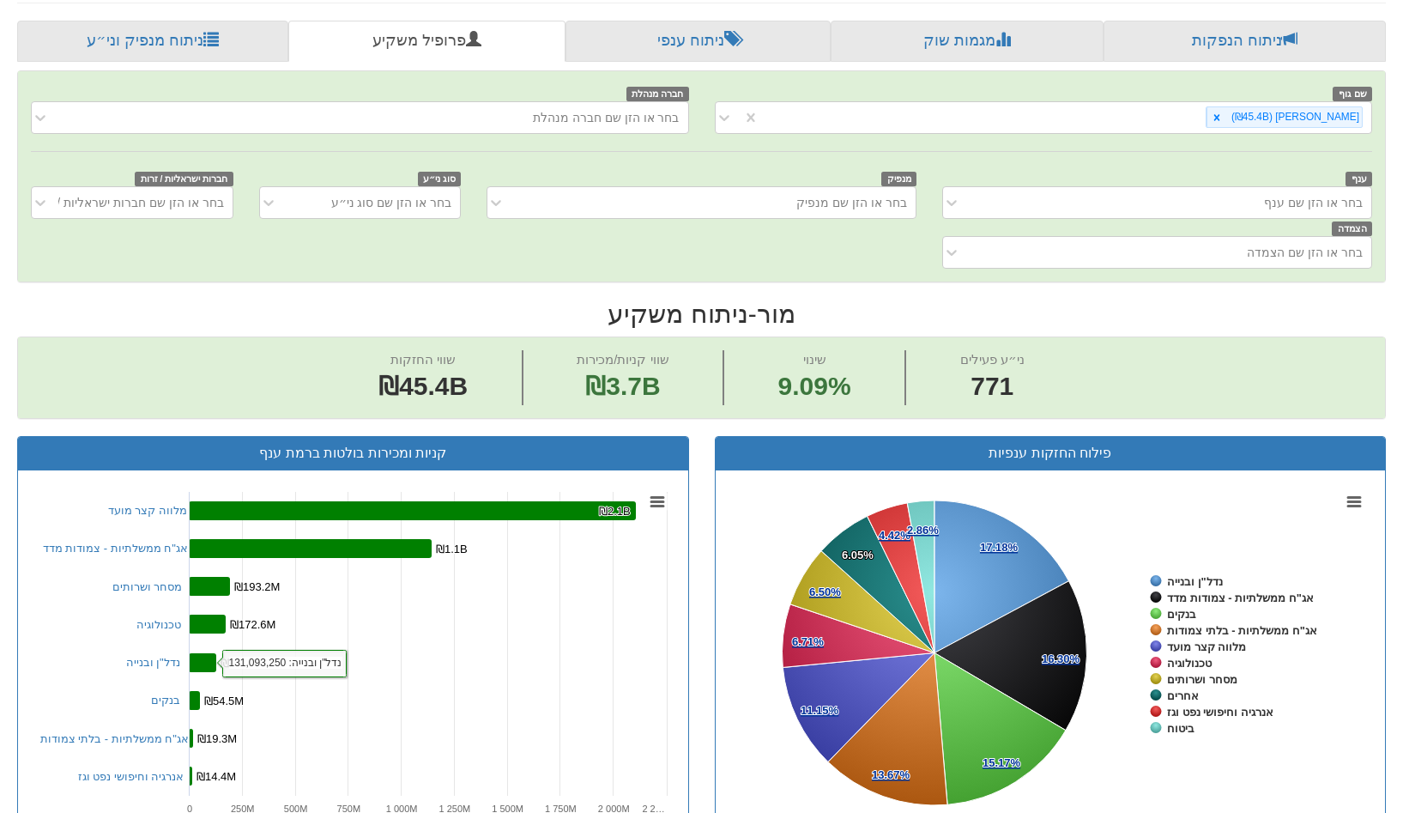
click at [198, 653] on rect at bounding box center [202, 662] width 27 height 19
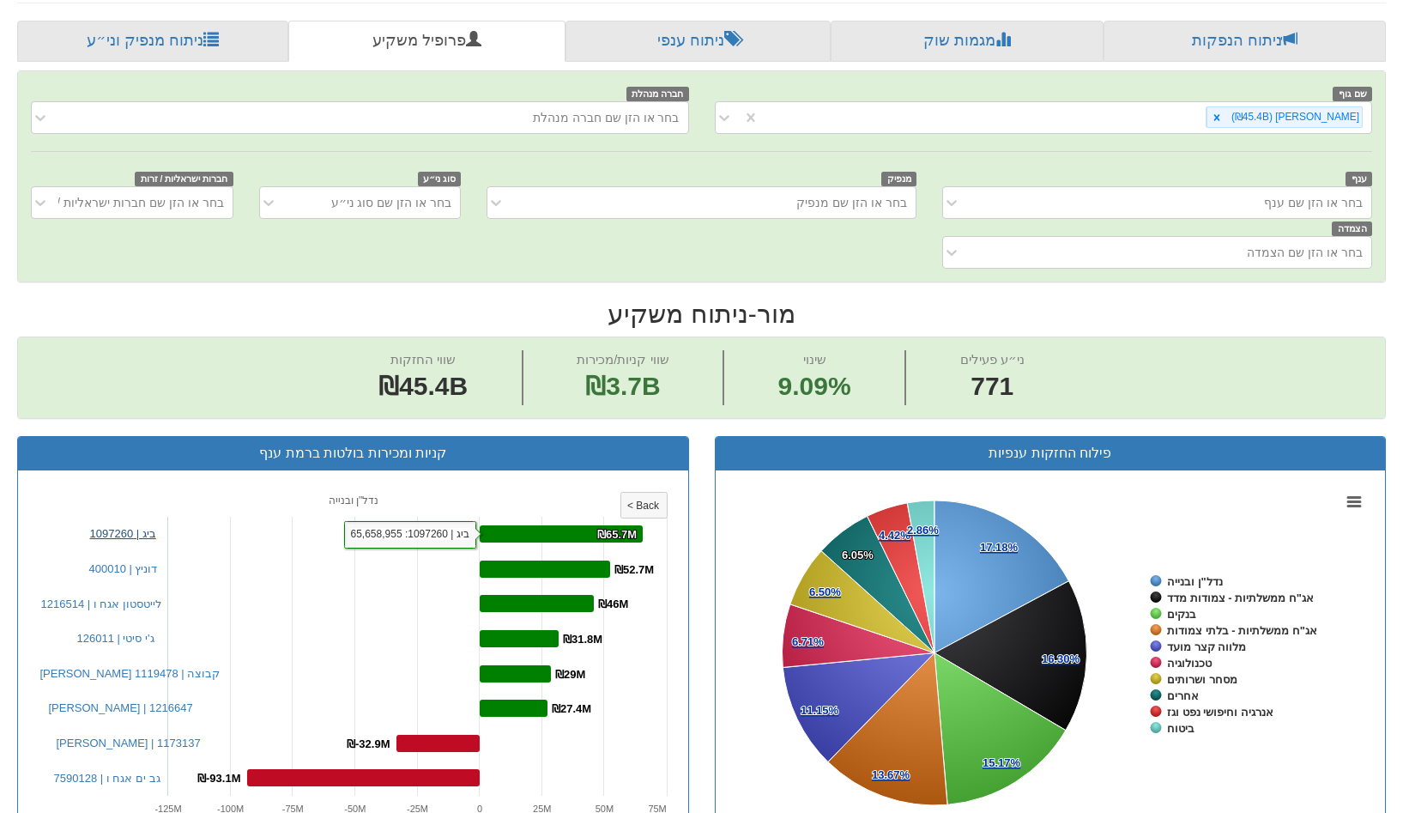
click at [105, 527] on link "ביג | 1097260" at bounding box center [123, 533] width 66 height 13
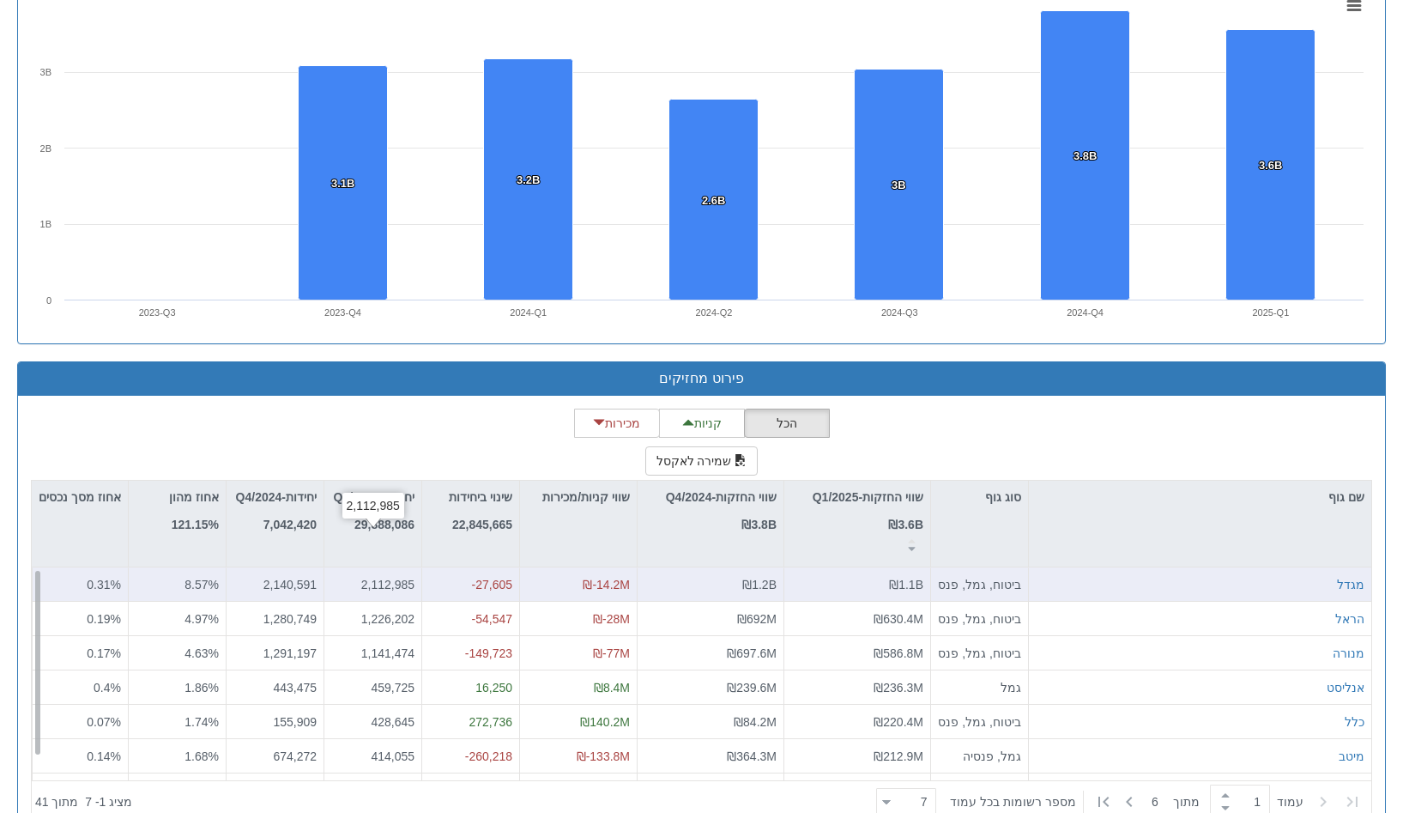
scroll to position [27, 0]
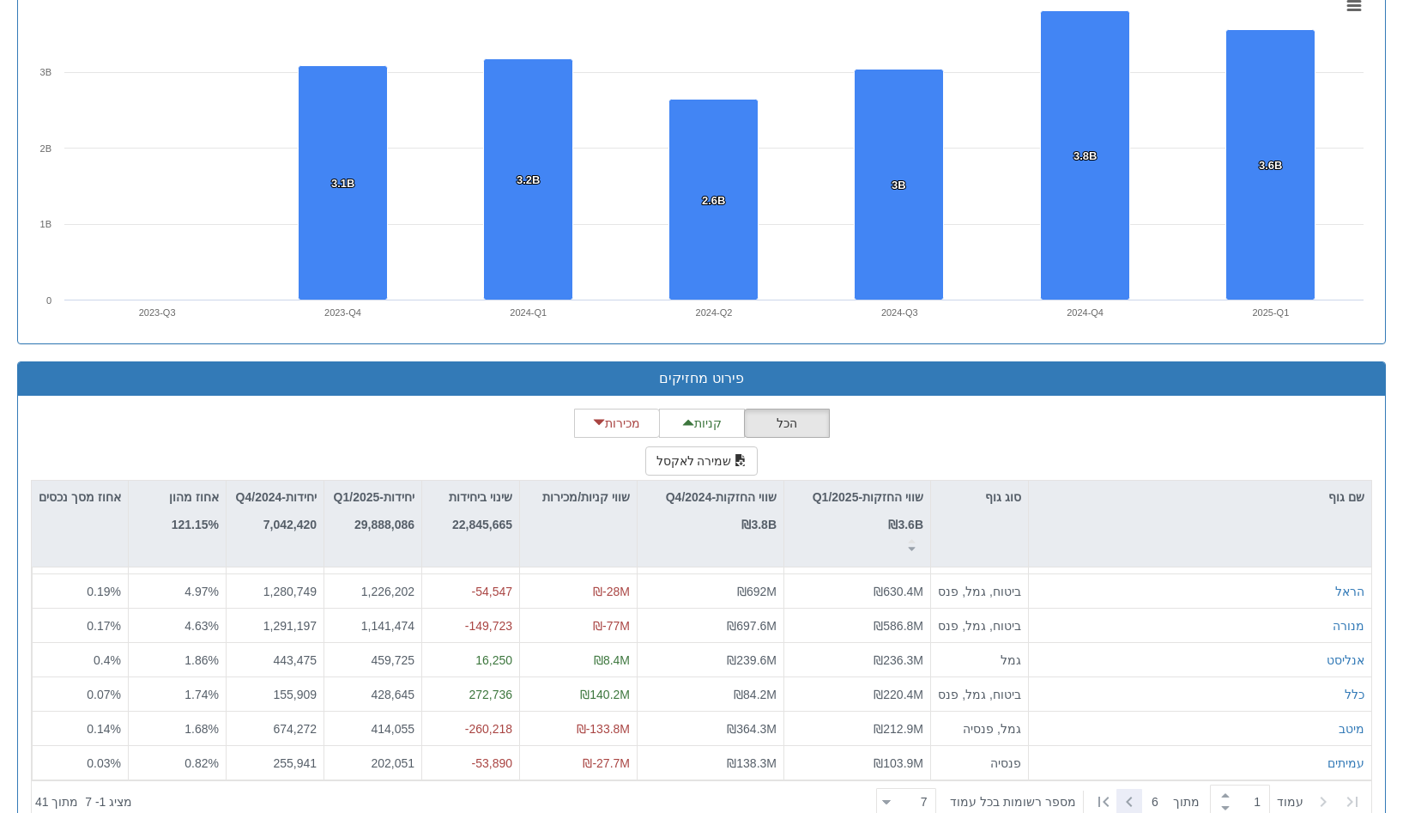
click at [1140, 791] on icon at bounding box center [1129, 801] width 21 height 21
type input "2"
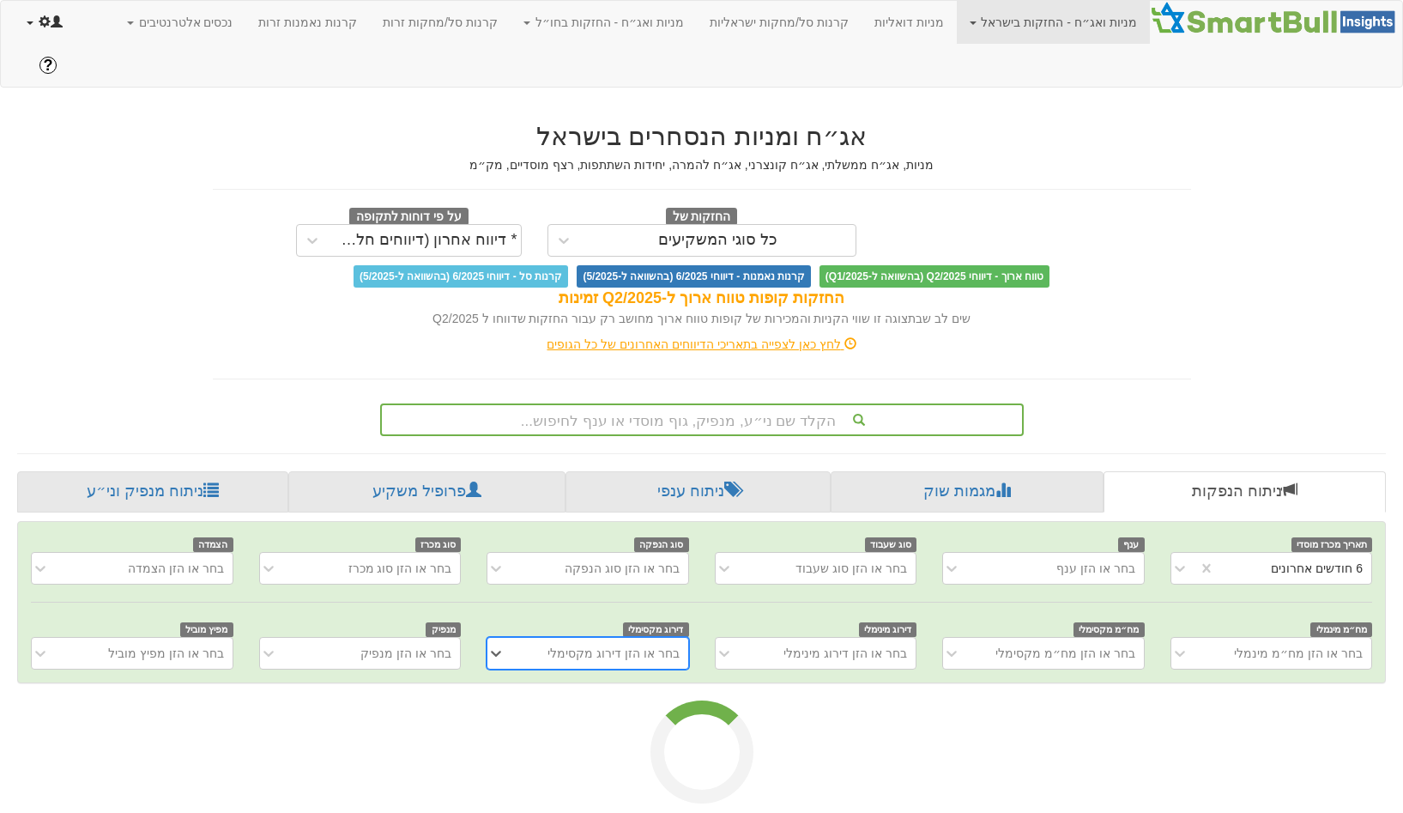
click at [35, 34] on link at bounding box center [45, 22] width 62 height 43
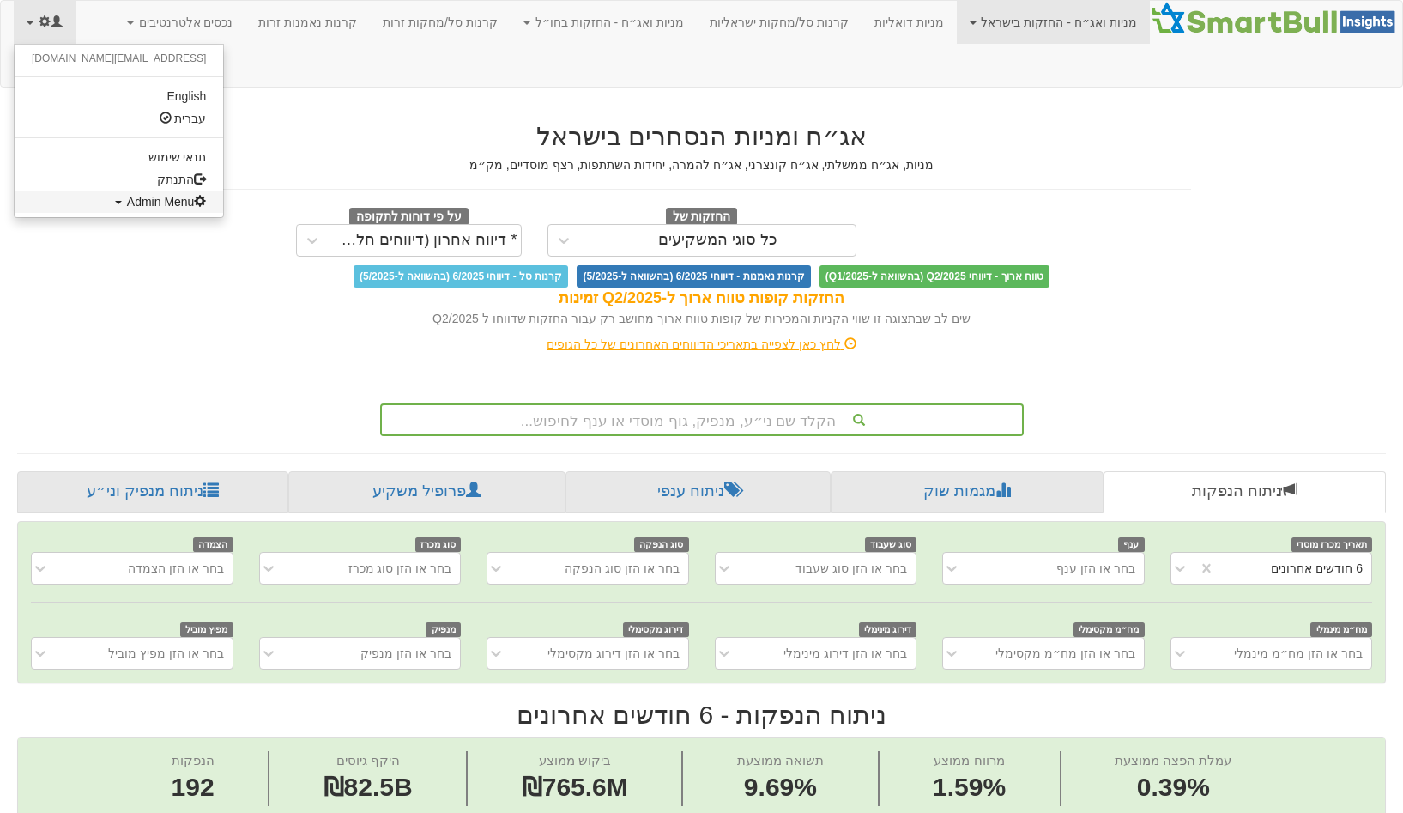
click at [124, 213] on ul "gal@smartbull.co.il English עברית תנאי שימוש התנתק Admin Menu All Users Create …" at bounding box center [119, 131] width 210 height 174
click at [194, 203] on span at bounding box center [200, 201] width 12 height 12
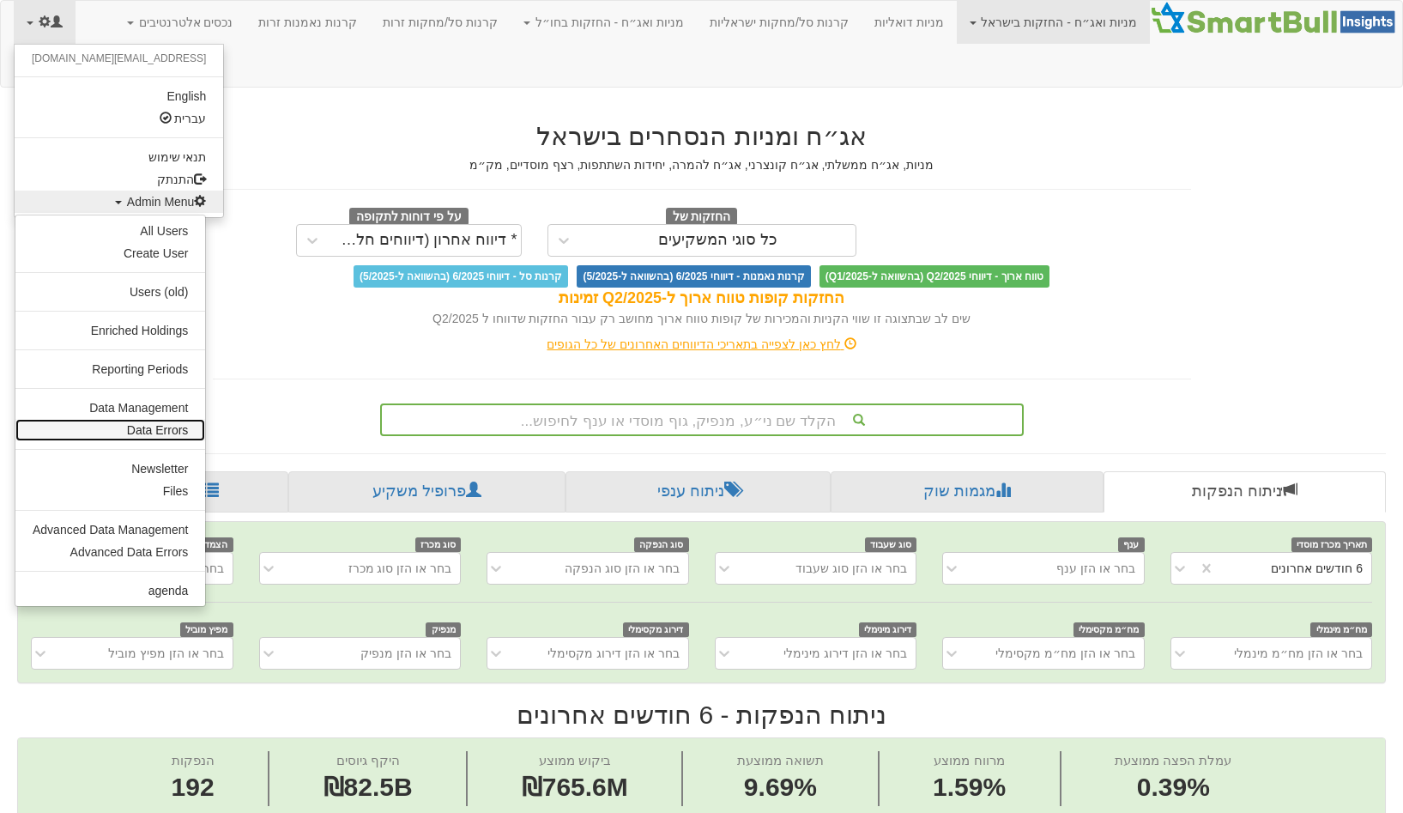
click at [130, 419] on link "Data Errors" at bounding box center [110, 430] width 190 height 22
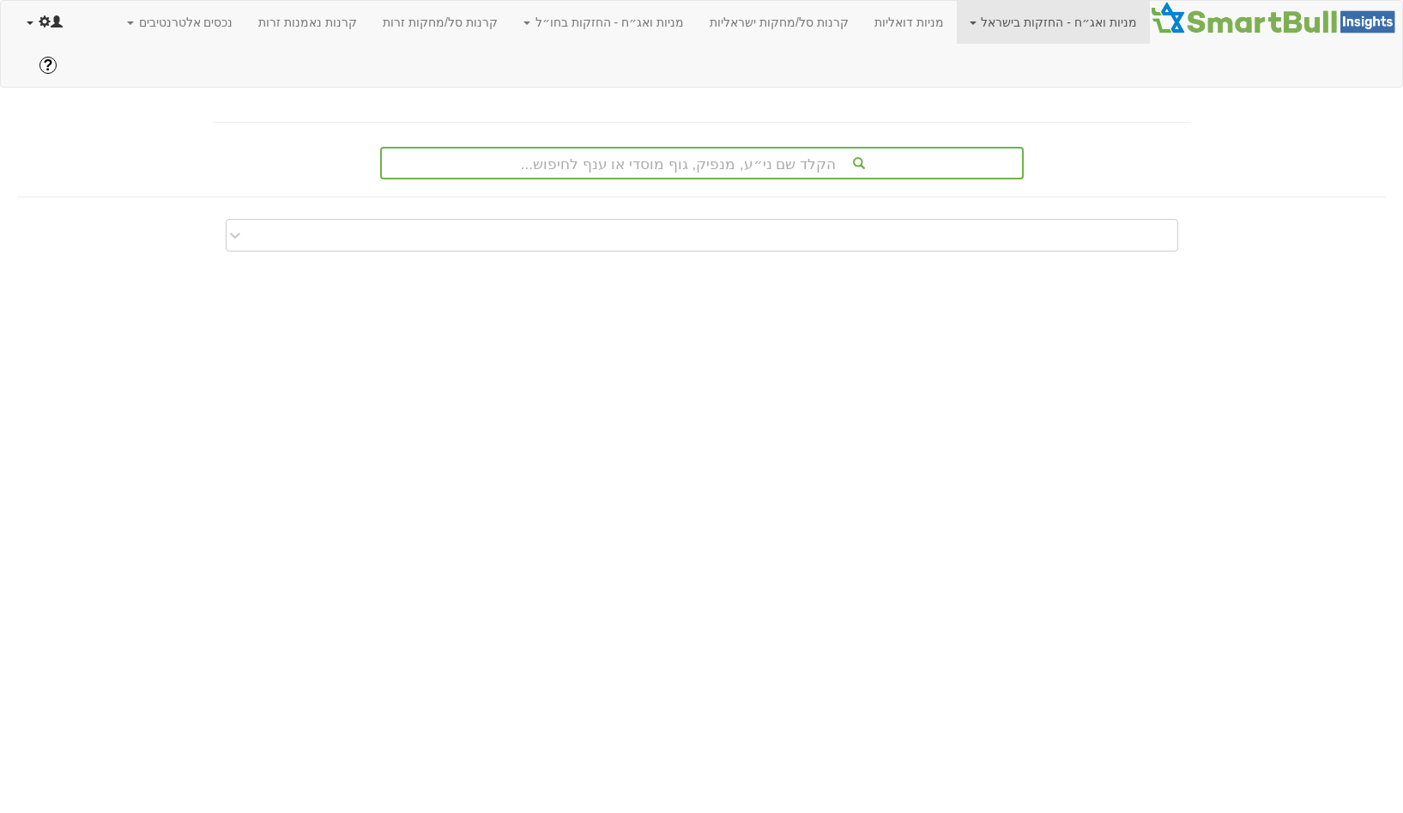
click at [49, 8] on link at bounding box center [45, 22] width 62 height 43
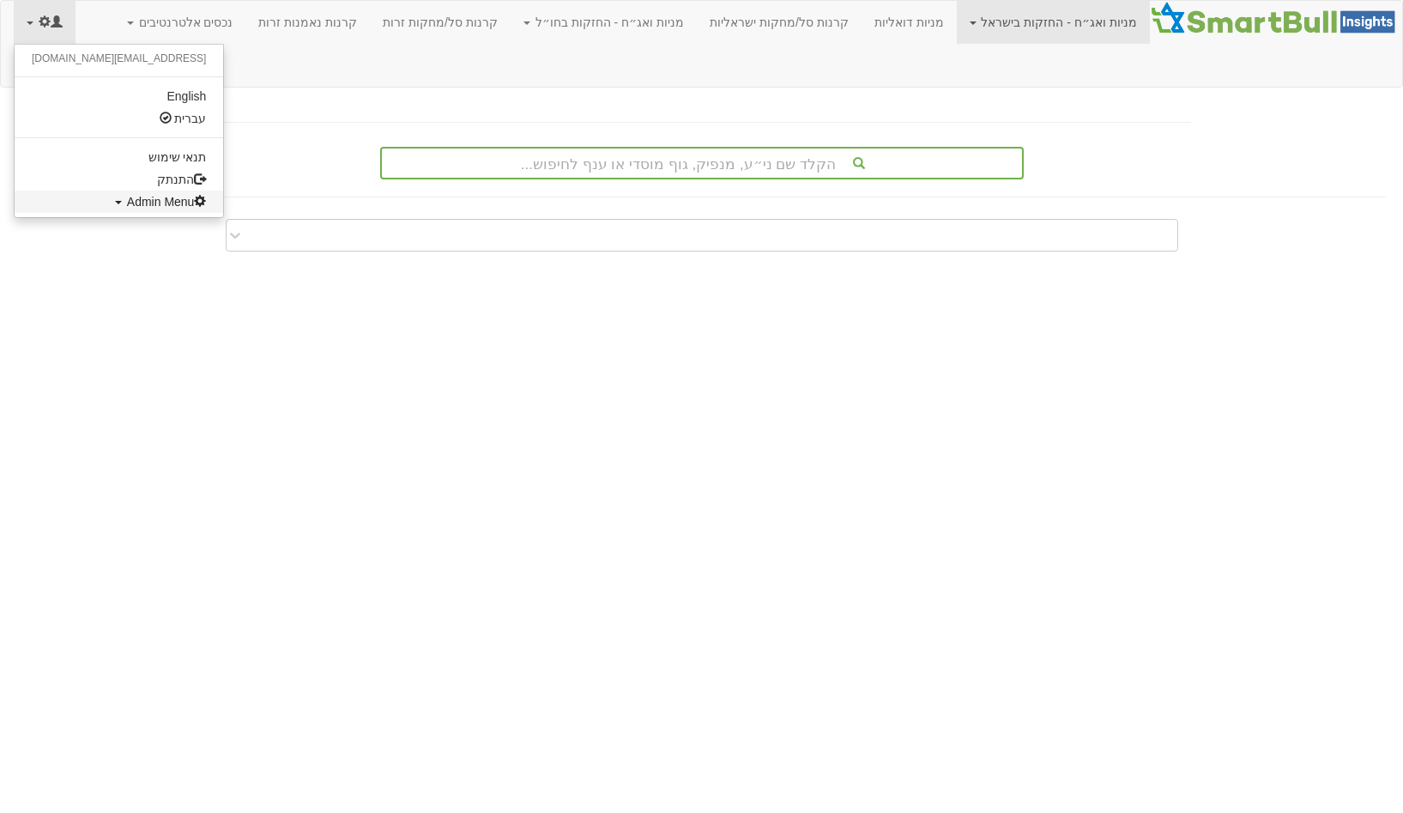
click at [127, 204] on span "Admin Menu" at bounding box center [167, 202] width 80 height 14
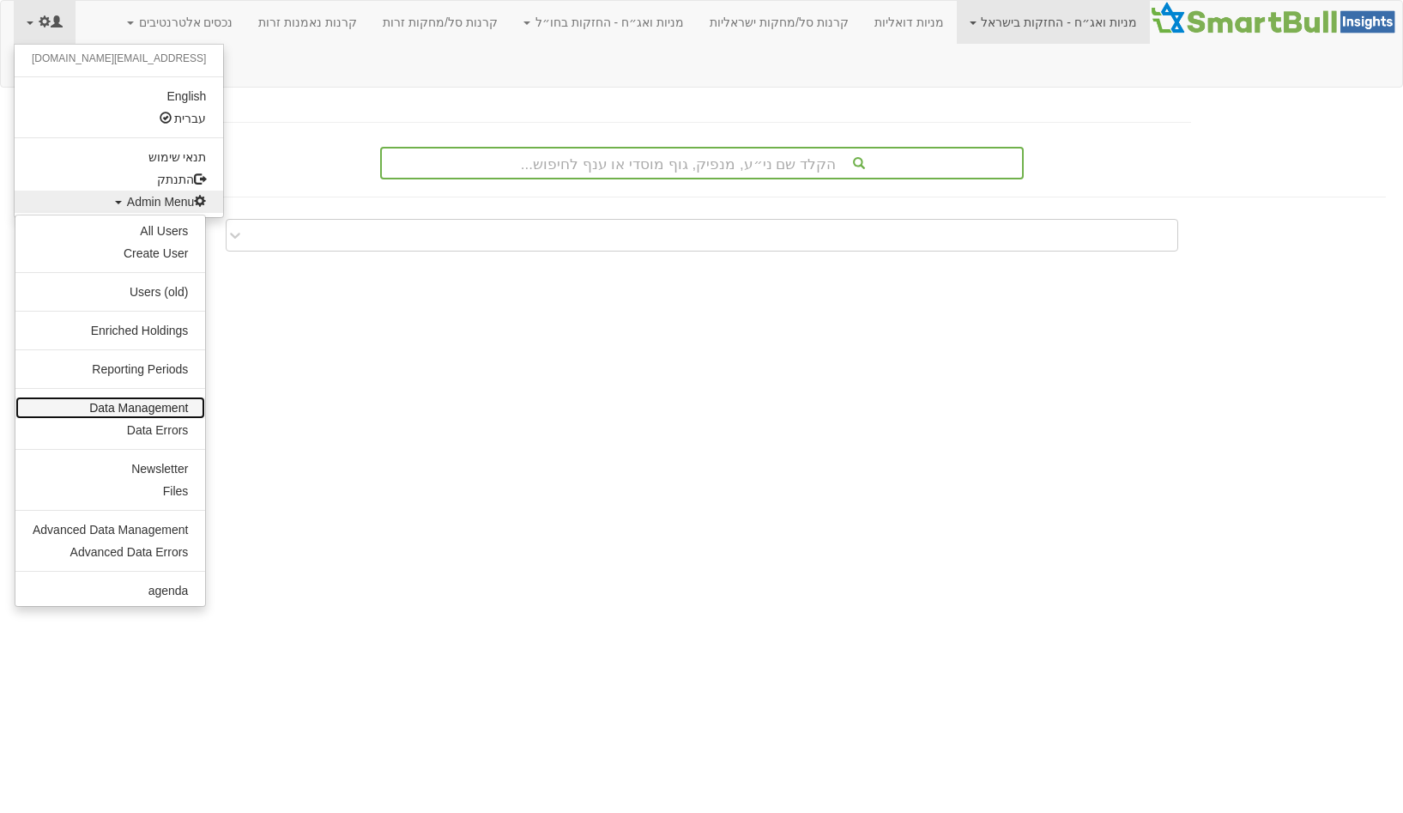
click at [103, 403] on link "Data Management" at bounding box center [110, 408] width 190 height 22
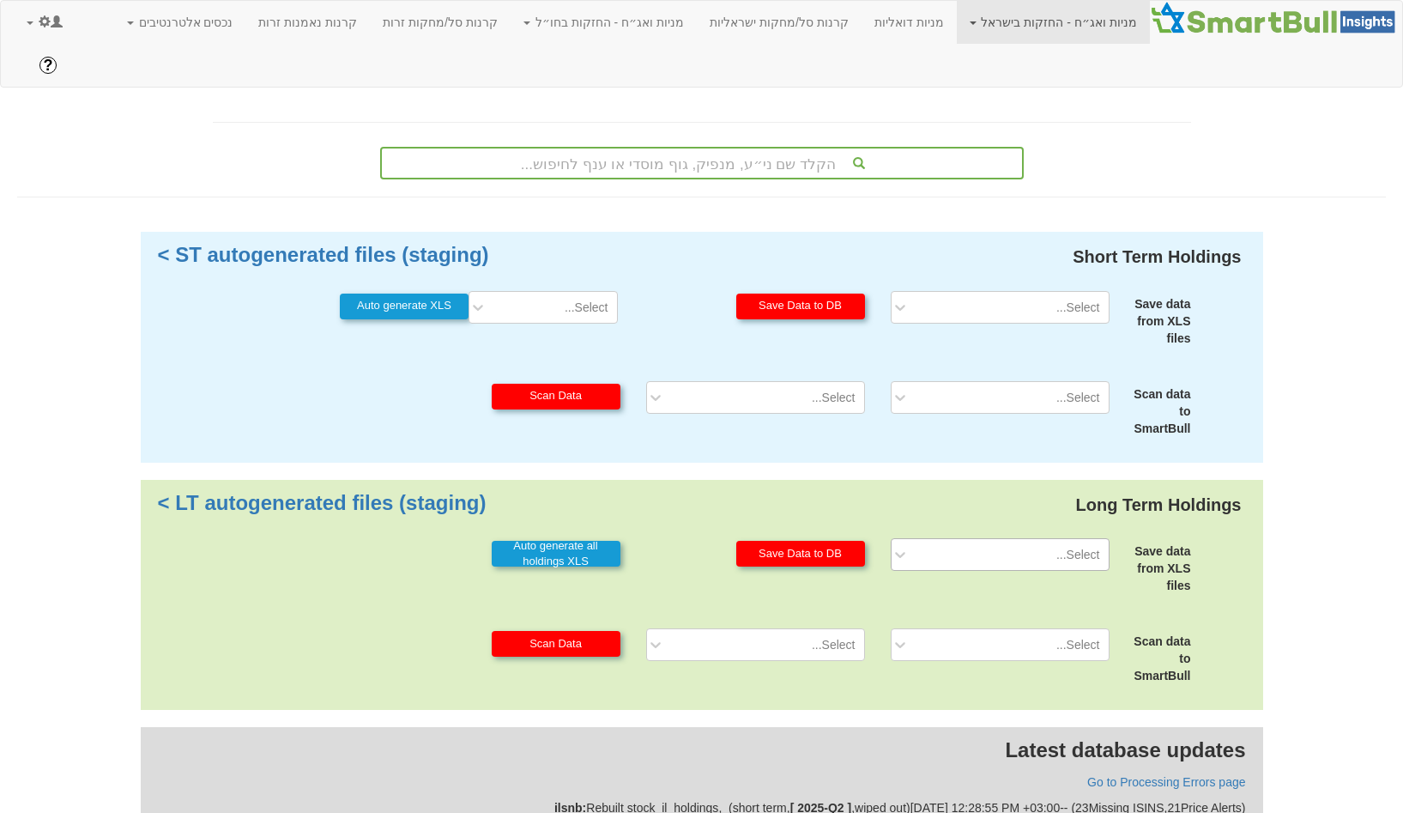
click at [963, 541] on div "Select..." at bounding box center [1013, 554] width 191 height 27
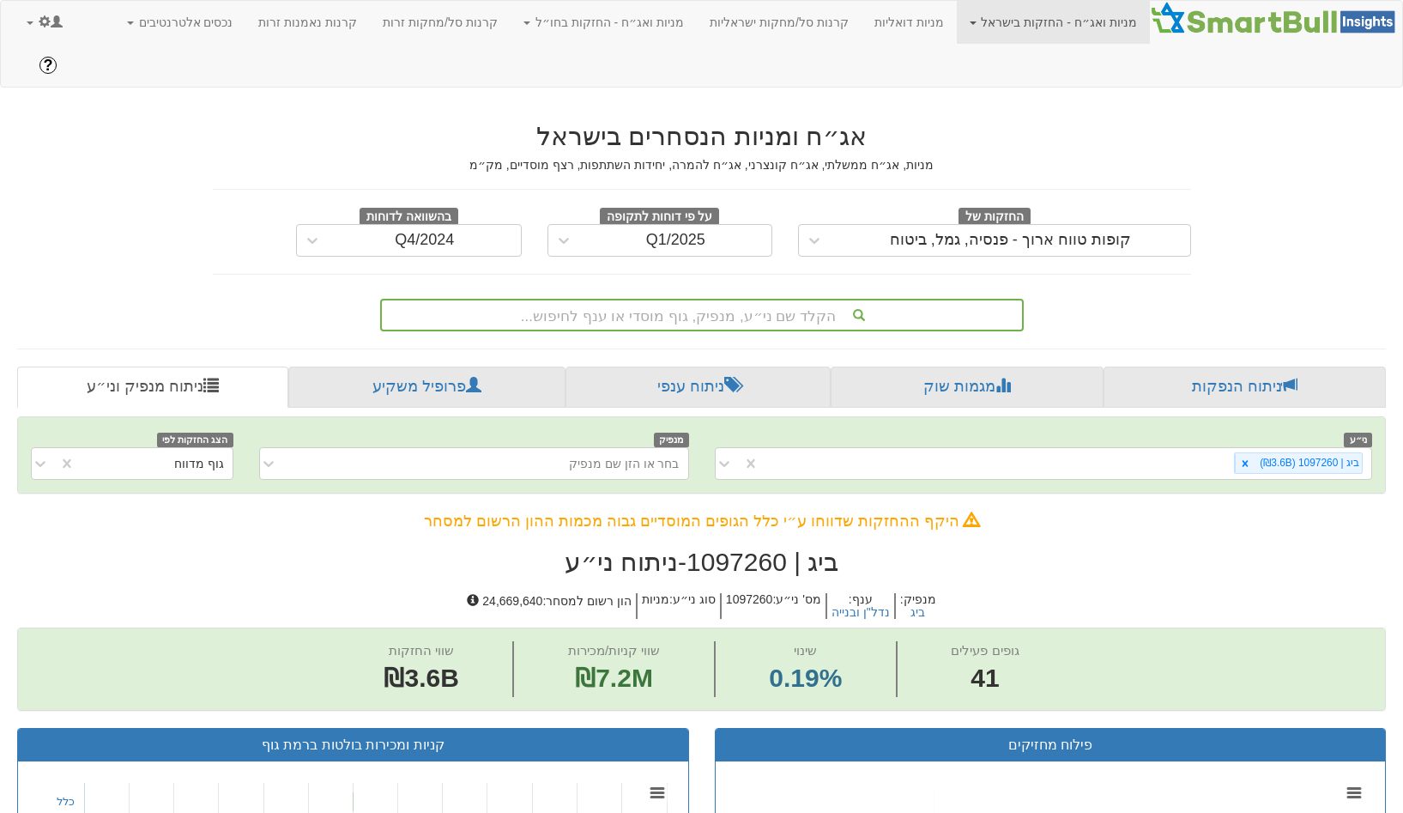
scroll to position [0, 3360]
